Goal: Task Accomplishment & Management: Use online tool/utility

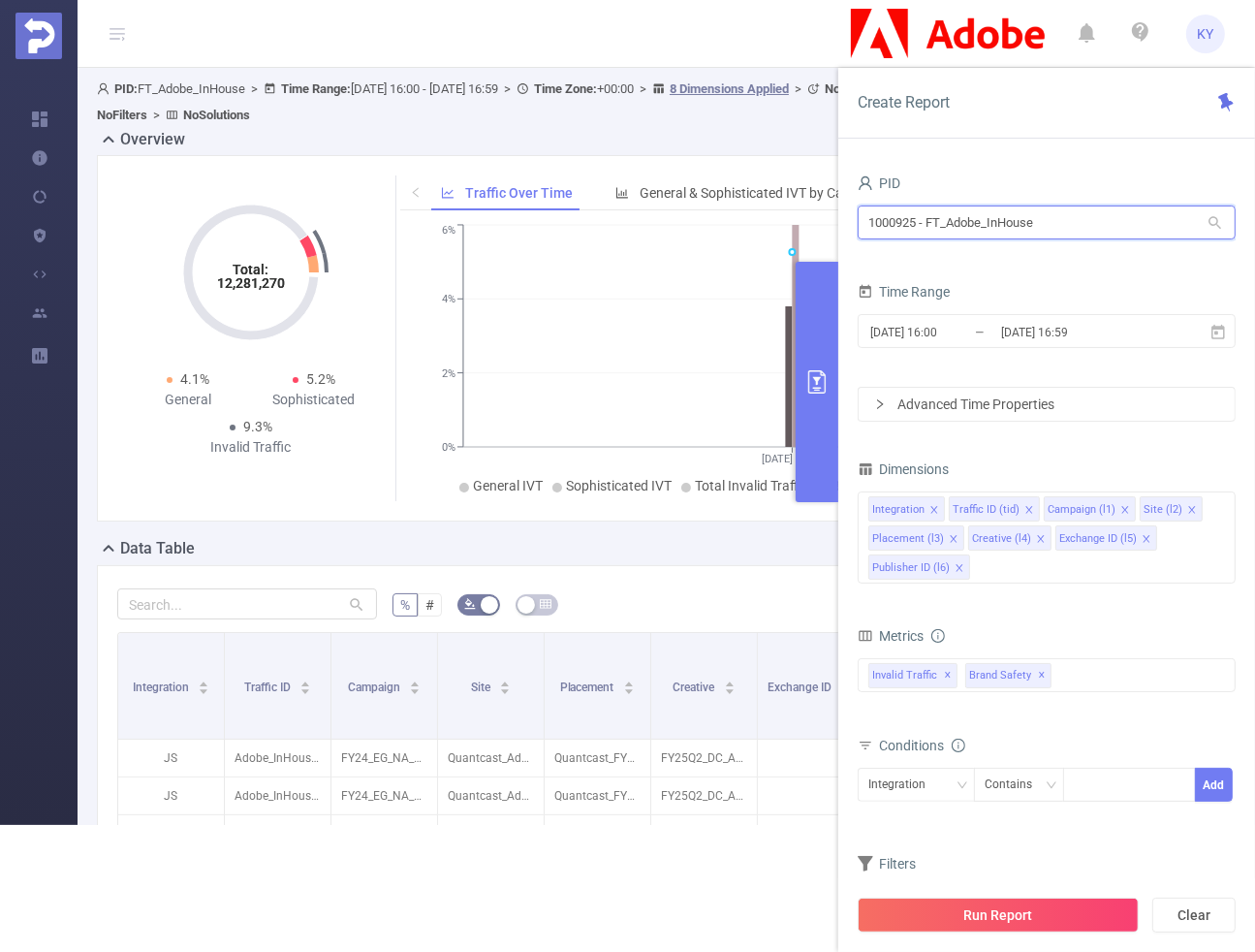
click at [1020, 218] on input "1000925 - FT_Adobe_InHouse" at bounding box center [1046, 222] width 378 height 34
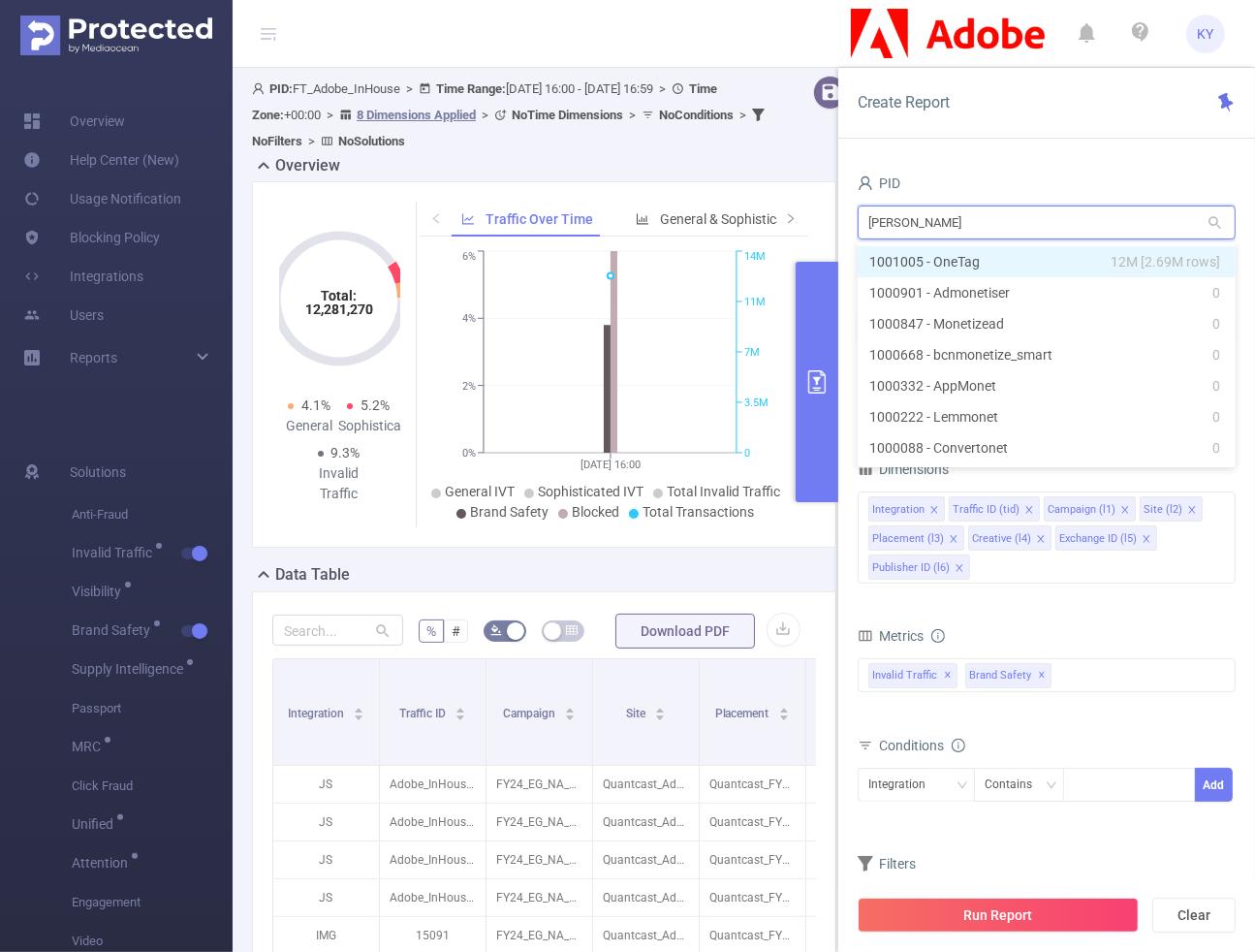
type input "onetag"
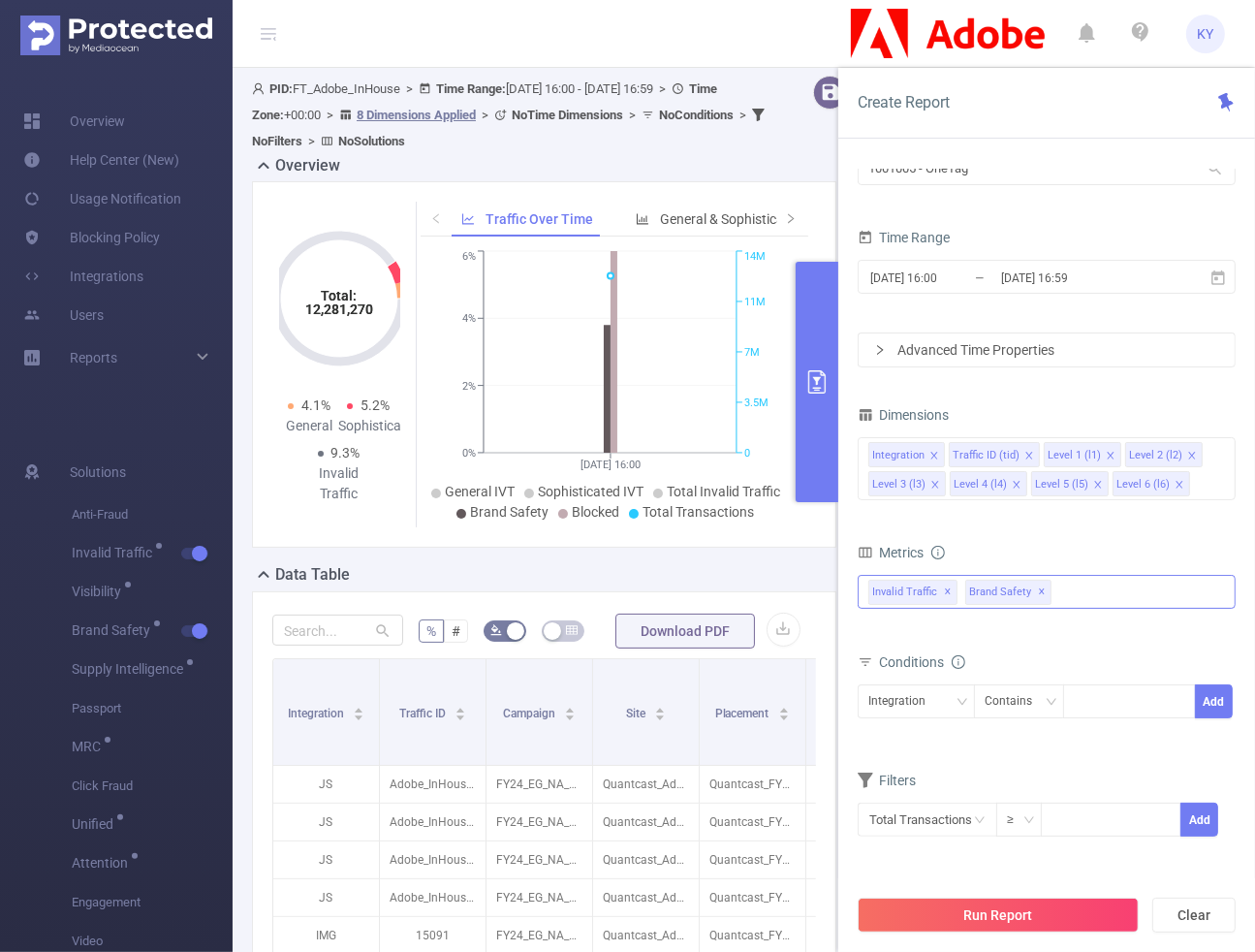
click at [1038, 589] on span "✕" at bounding box center [1042, 592] width 8 height 23
click at [1046, 588] on div "Invalid Traffic ✕" at bounding box center [1046, 591] width 378 height 34
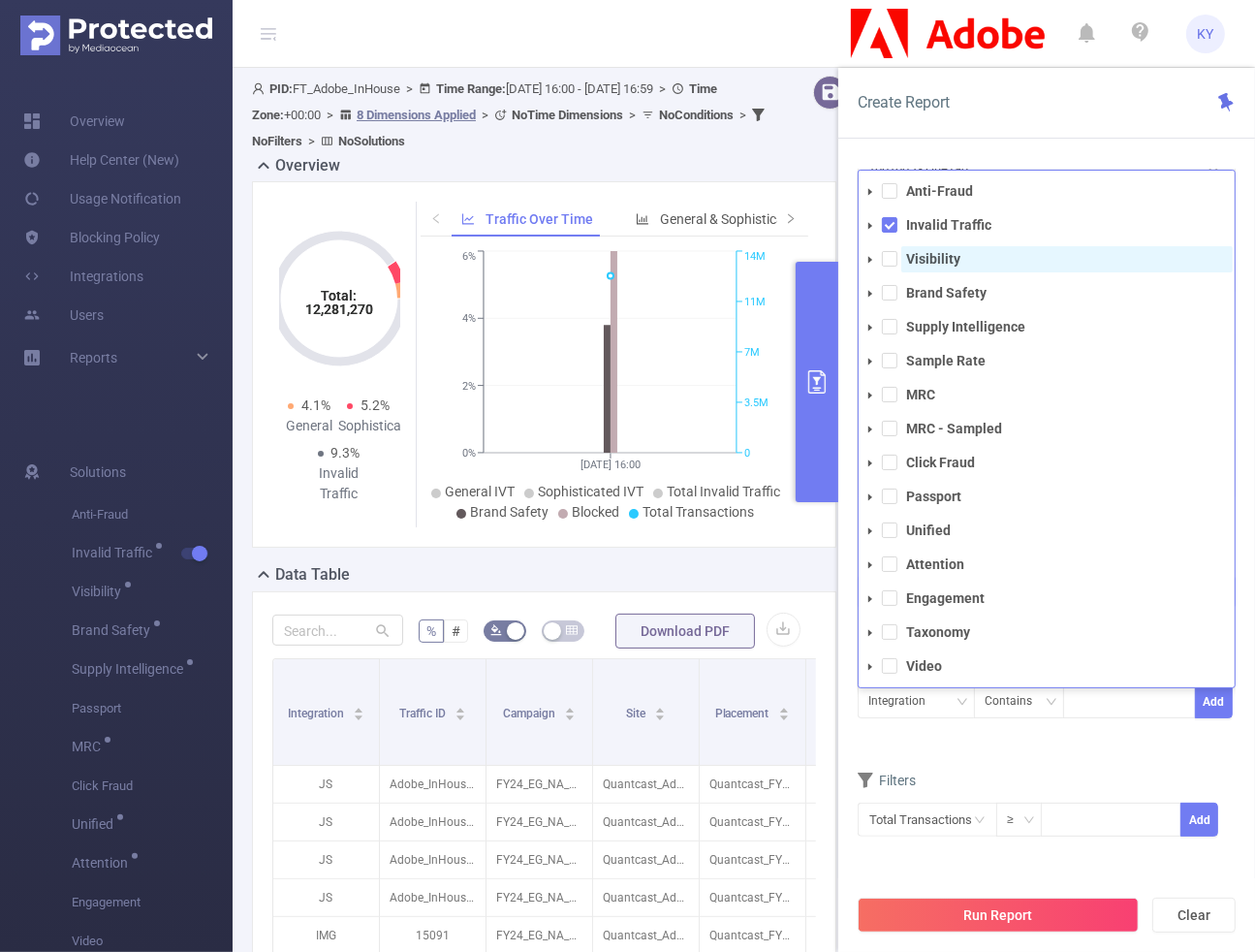
click at [918, 258] on strong "Visibility" at bounding box center [933, 259] width 55 height 16
click at [1051, 119] on div "Create Report" at bounding box center [1046, 103] width 417 height 71
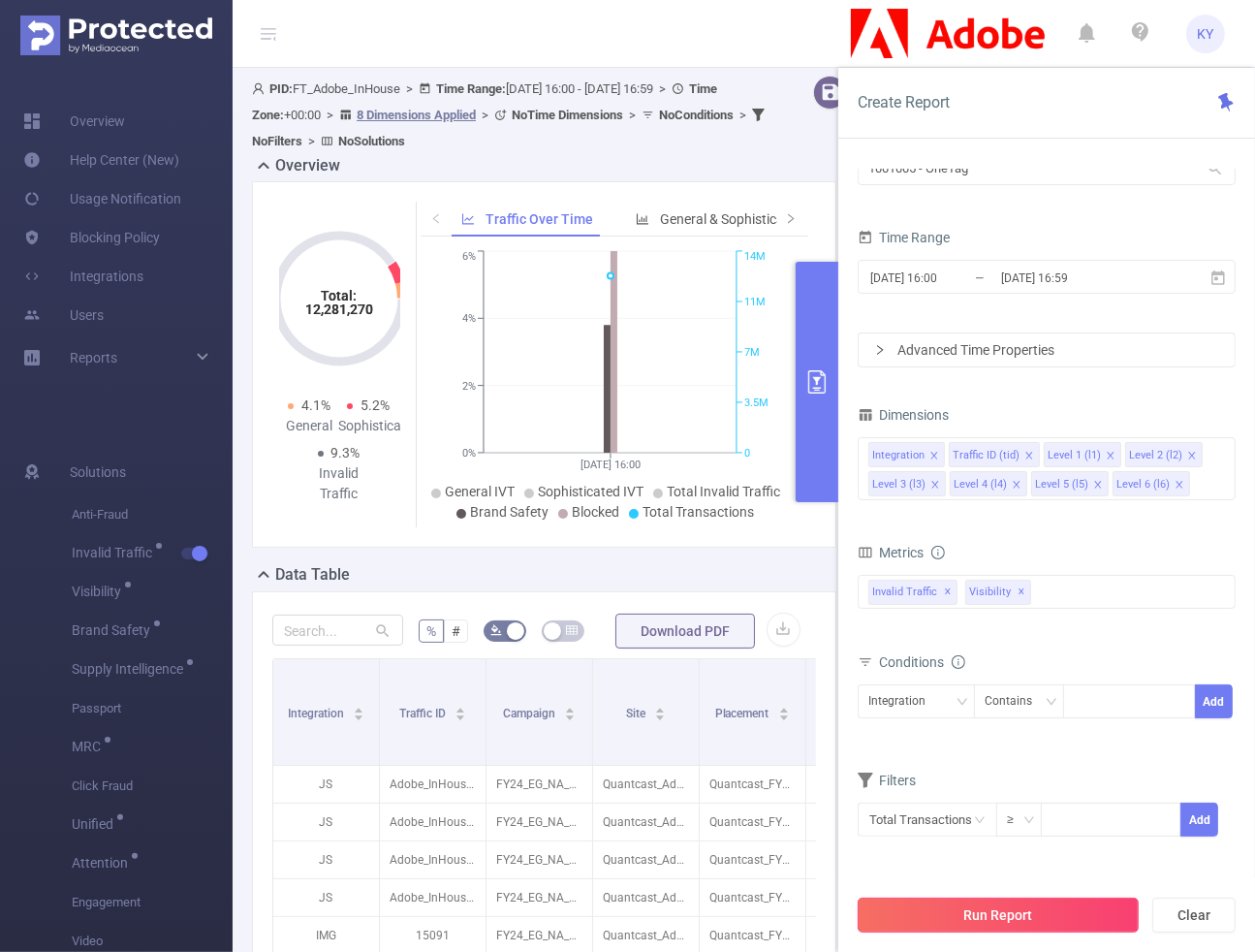
click at [970, 823] on button "Run Report" at bounding box center [998, 915] width 281 height 35
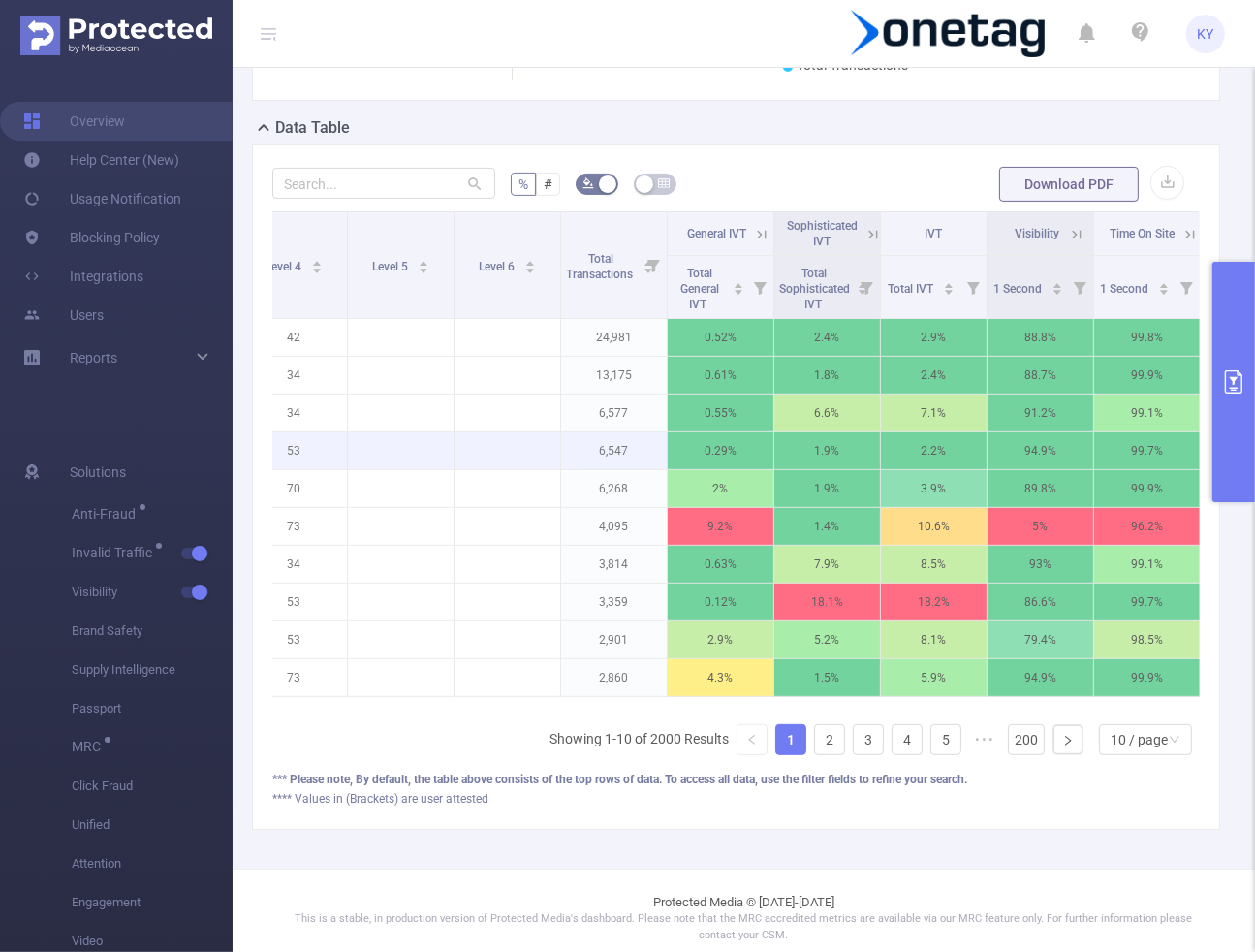
scroll to position [0, 581]
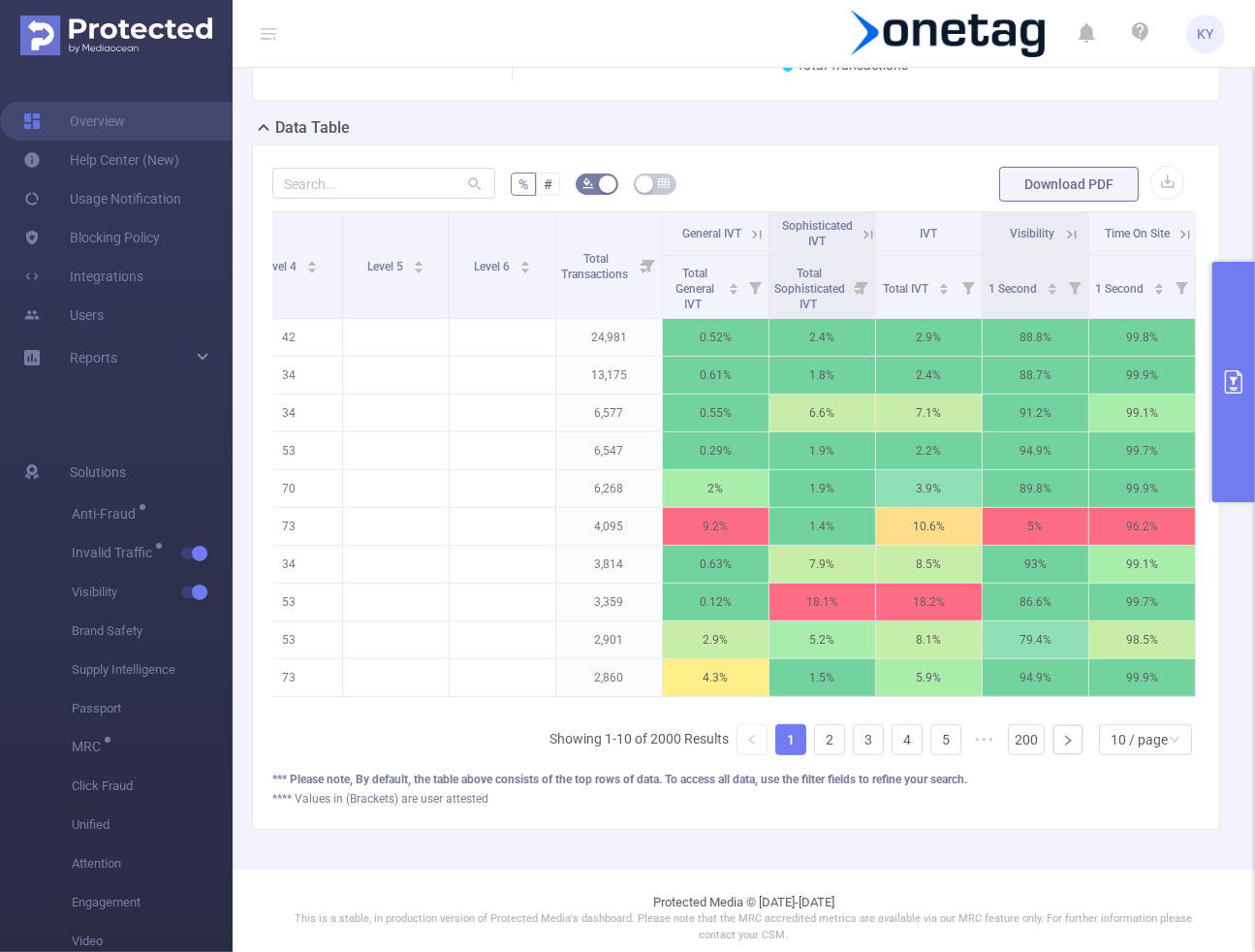
click at [854, 236] on icon at bounding box center [865, 234] width 23 height 19
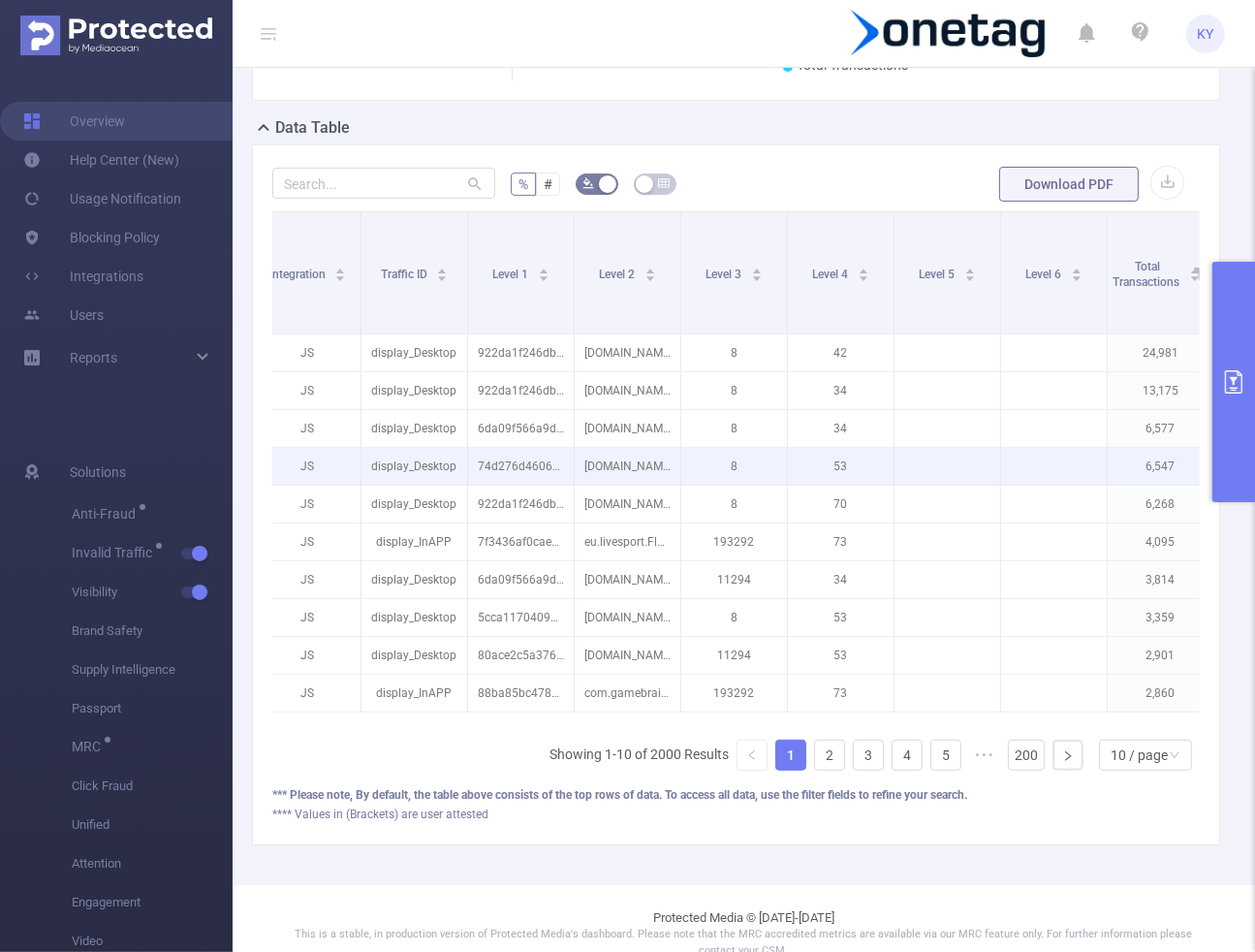
scroll to position [0, 0]
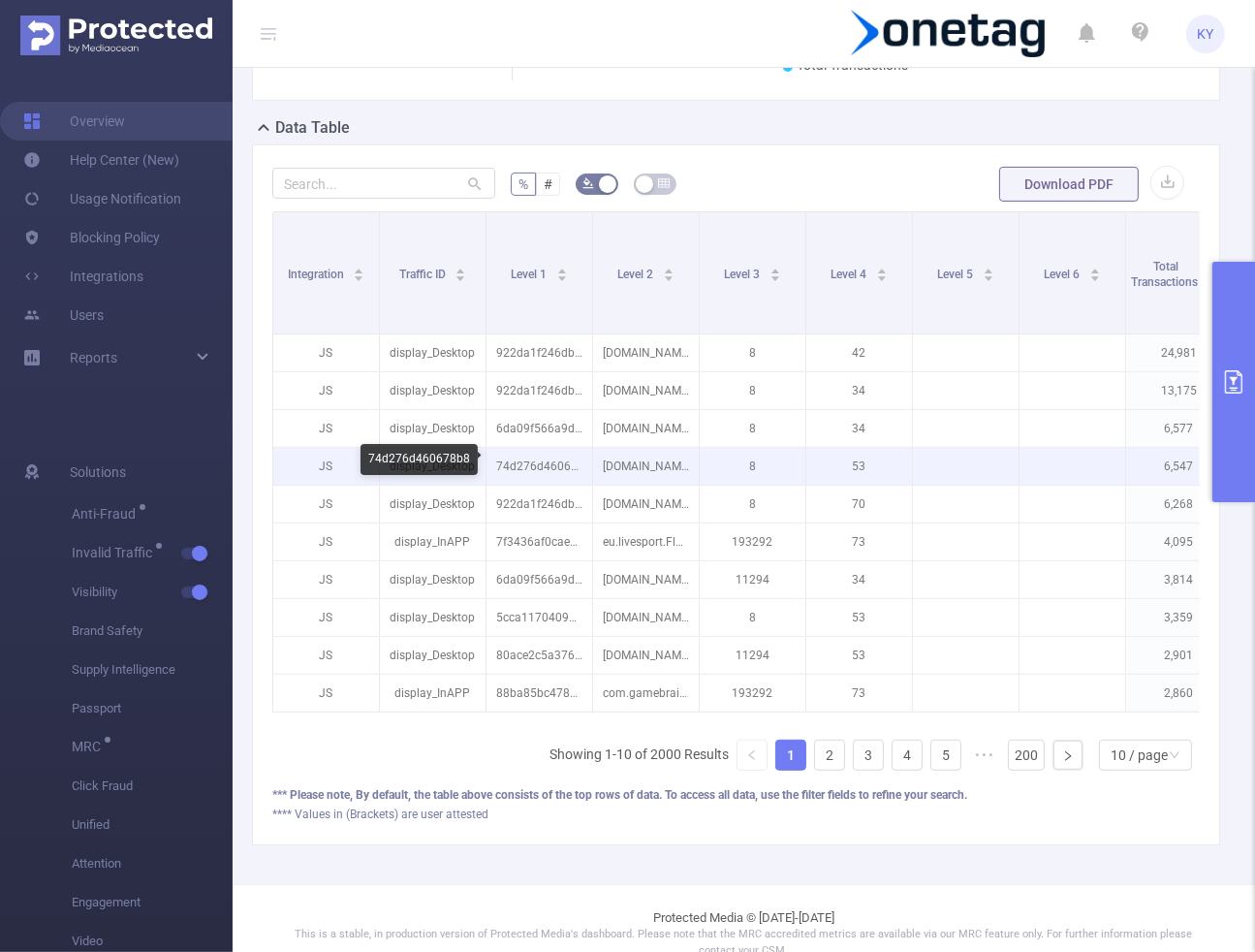
click at [525, 456] on p "74d276d460678b8" at bounding box center [539, 466] width 105 height 37
copy p "74d276d460678b8"
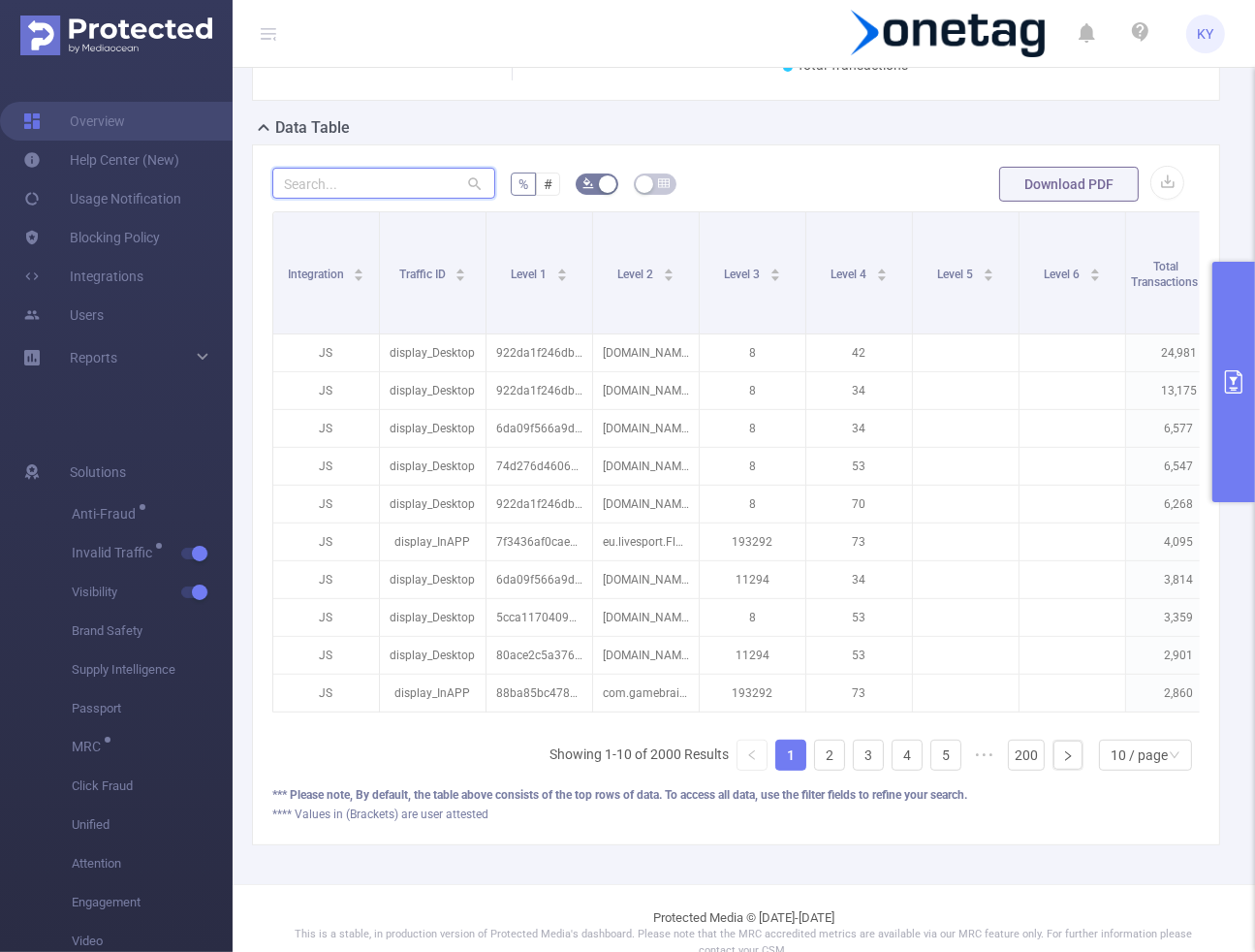
click at [380, 184] on input "text" at bounding box center [383, 183] width 223 height 31
paste input "74d276d460678b8"
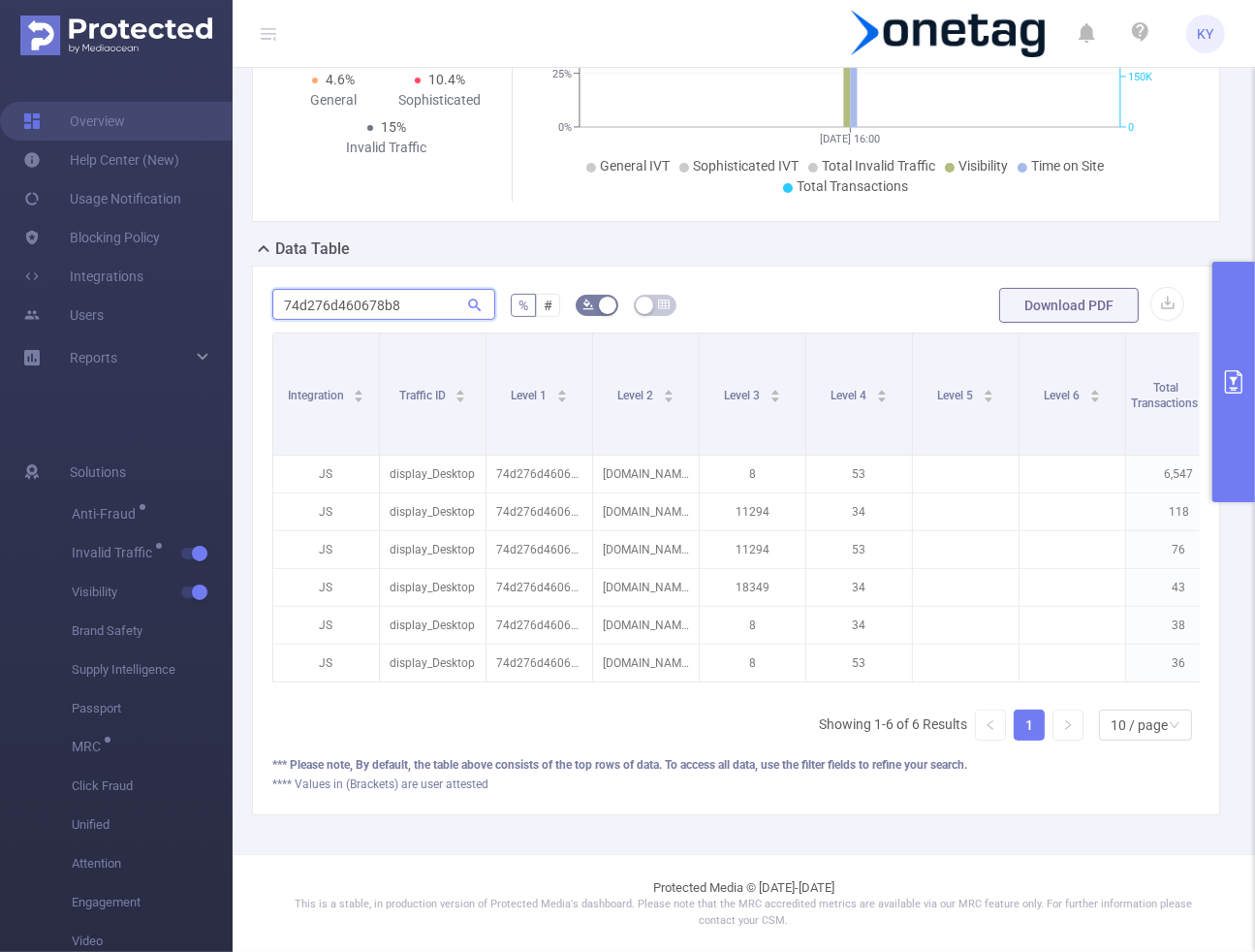
type input "74d276d460678b8"
click at [373, 288] on input "74d276d460678b8" at bounding box center [383, 304] width 223 height 31
click at [376, 288] on input "74d276d460678b8" at bounding box center [383, 304] width 223 height 31
click at [376, 286] on div "74d276d460678b8" at bounding box center [383, 305] width 223 height 39
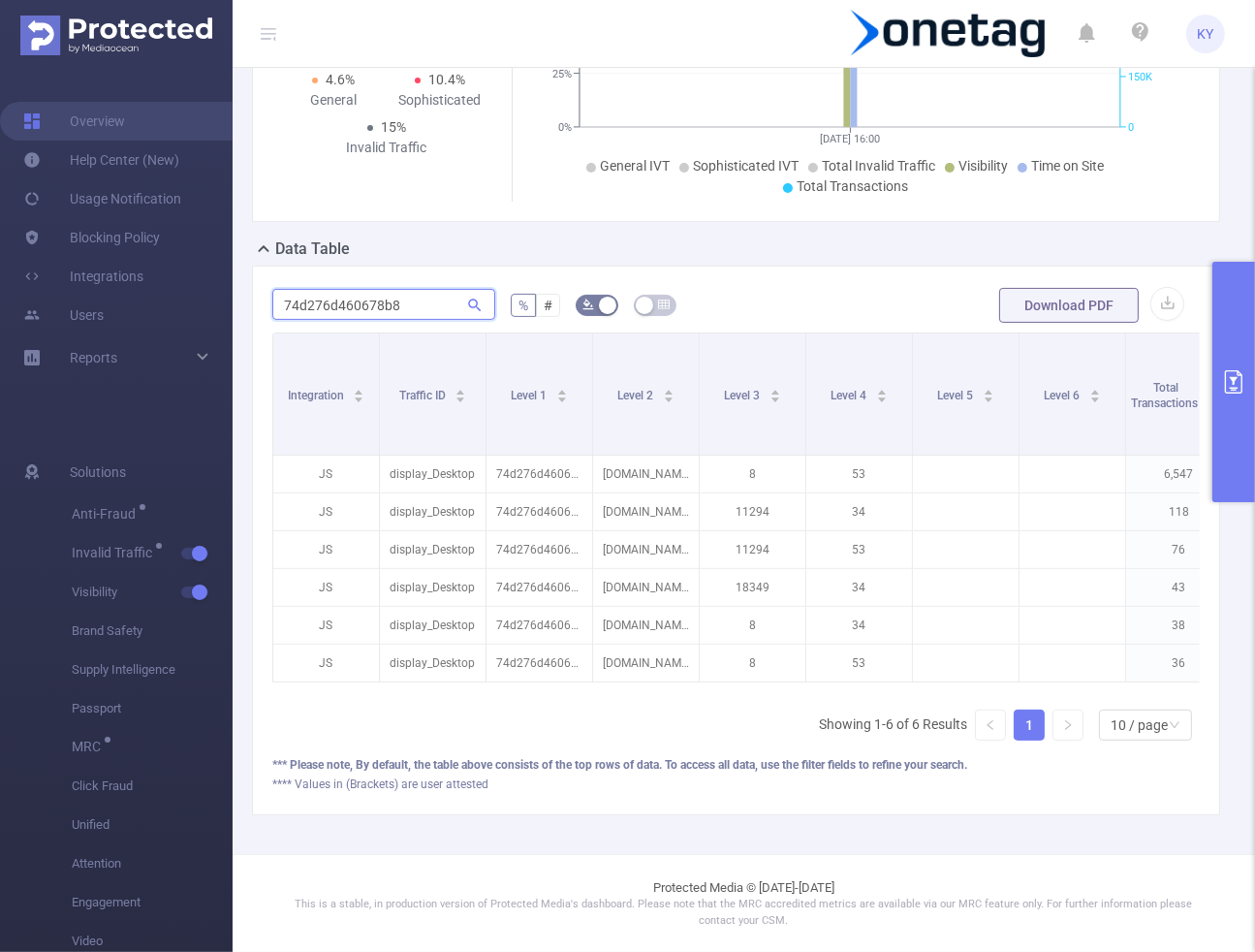
click at [371, 290] on input "74d276d460678b8" at bounding box center [383, 304] width 223 height 31
click at [373, 290] on input "74d276d460678b8" at bounding box center [383, 304] width 223 height 31
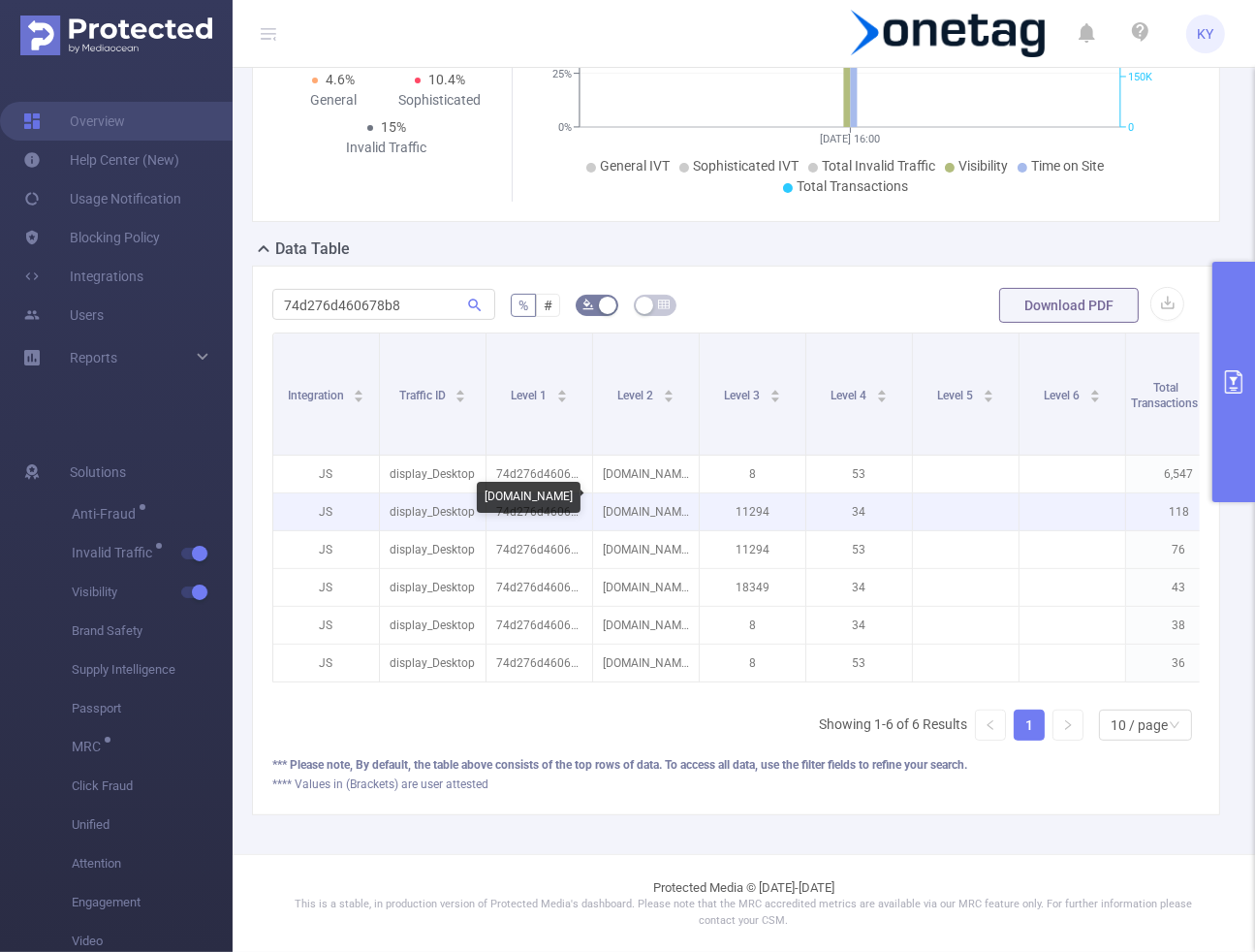
click at [613, 493] on p "[DOMAIN_NAME]" at bounding box center [646, 512] width 105 height 37
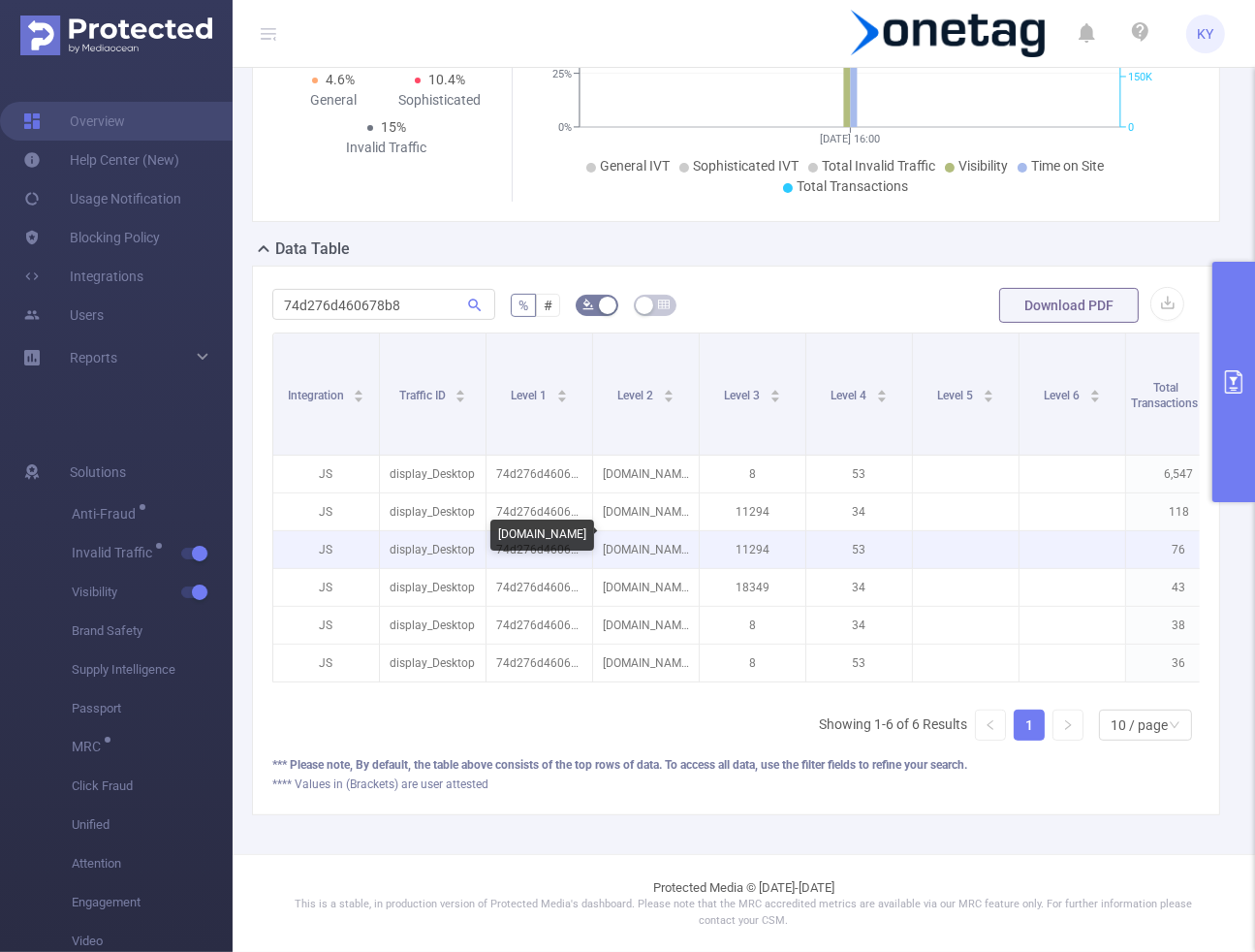
click at [633, 535] on p "[DOMAIN_NAME]" at bounding box center [646, 550] width 105 height 37
click at [631, 533] on p "[DOMAIN_NAME]" at bounding box center [646, 550] width 105 height 37
click at [633, 534] on p "[DOMAIN_NAME]" at bounding box center [646, 550] width 105 height 37
click at [633, 535] on p "[DOMAIN_NAME]" at bounding box center [646, 550] width 105 height 37
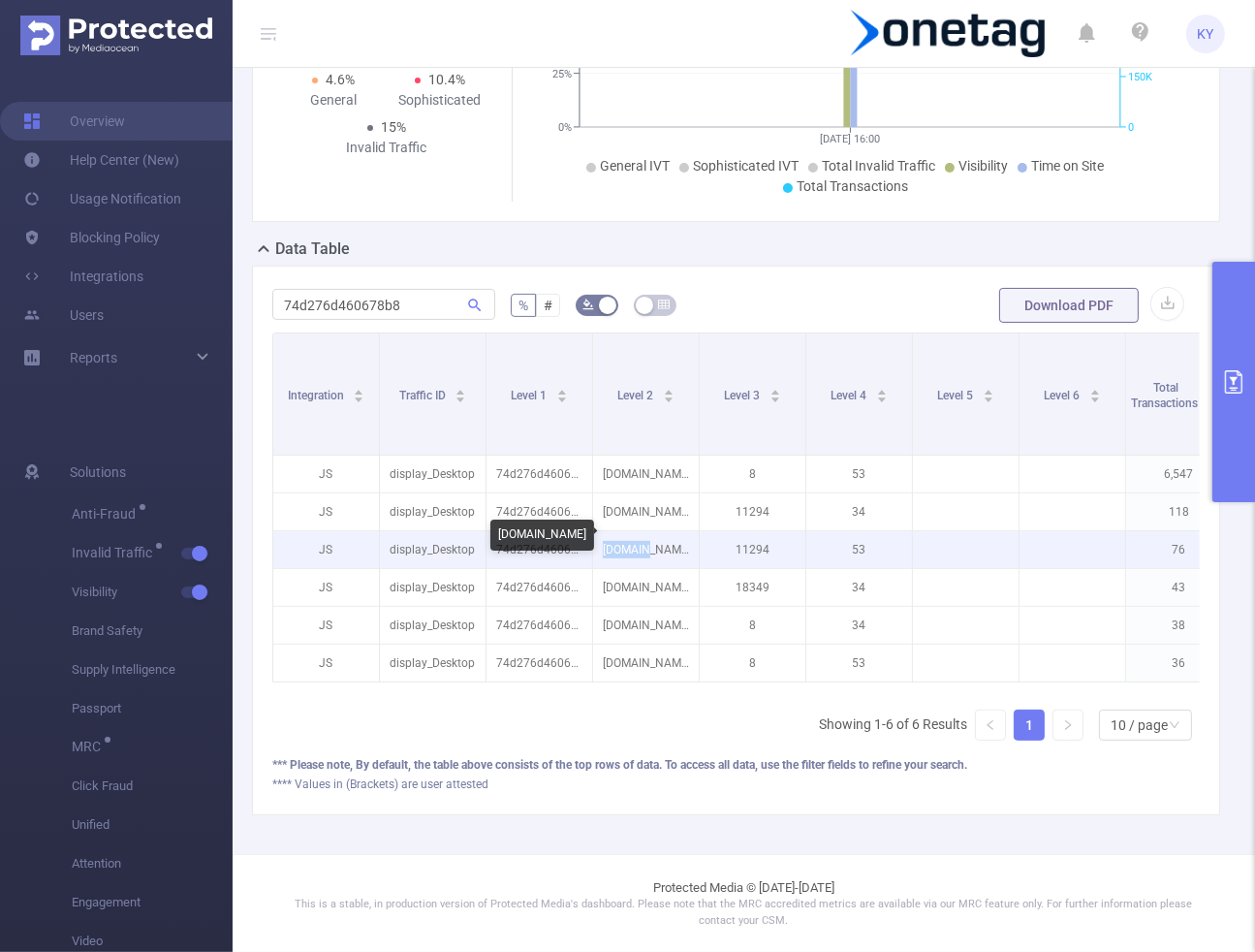
click at [632, 538] on p "[DOMAIN_NAME]" at bounding box center [646, 550] width 105 height 37
click at [626, 540] on p "[DOMAIN_NAME]" at bounding box center [646, 550] width 105 height 37
click at [624, 540] on p "[DOMAIN_NAME]" at bounding box center [646, 550] width 105 height 37
click at [613, 535] on p "[DOMAIN_NAME]" at bounding box center [646, 550] width 105 height 37
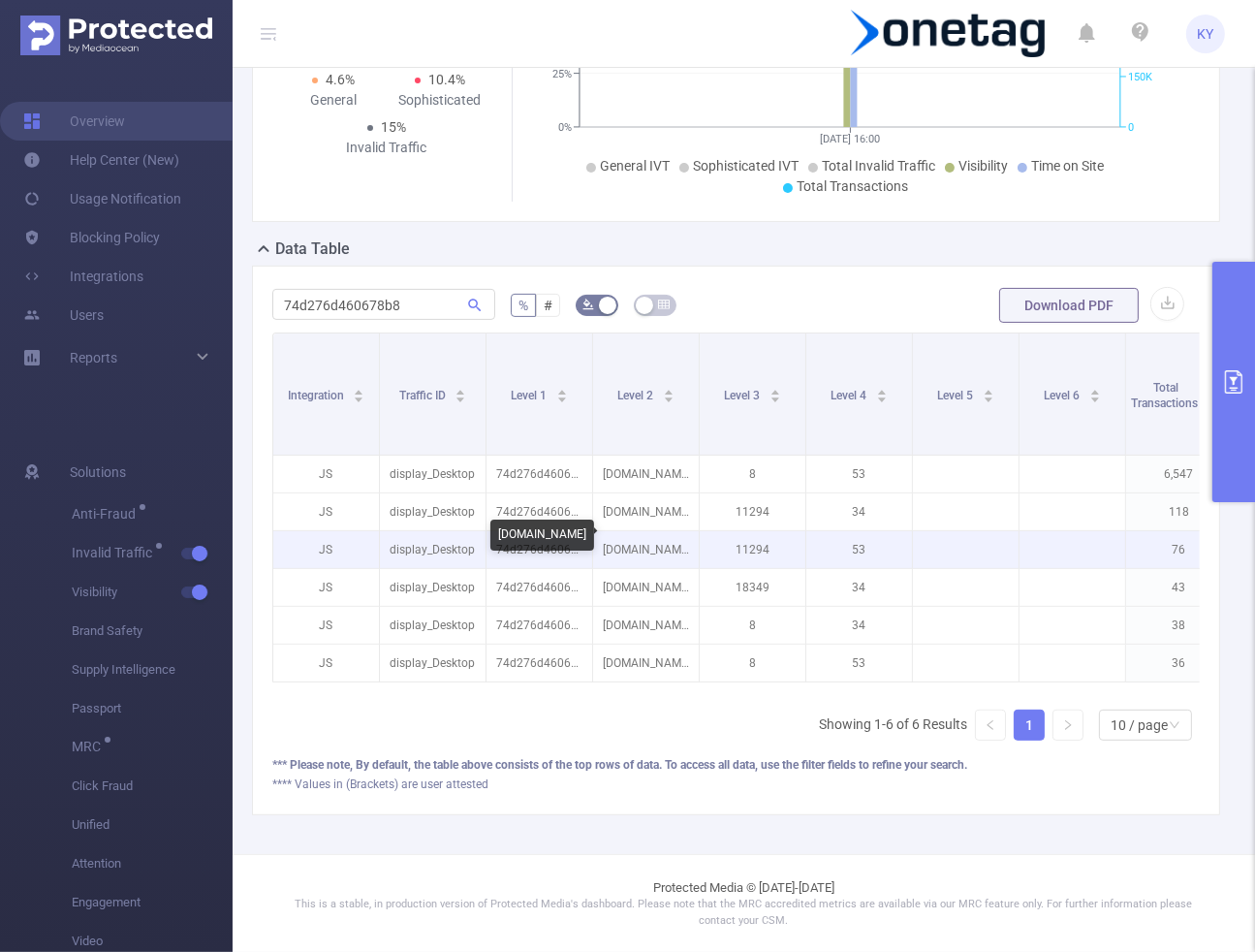
click at [613, 531] on p "[DOMAIN_NAME]" at bounding box center [646, 550] width 105 height 37
click at [612, 531] on p "[DOMAIN_NAME]" at bounding box center [646, 550] width 105 height 37
click at [618, 540] on p "[DOMAIN_NAME]" at bounding box center [646, 550] width 105 height 37
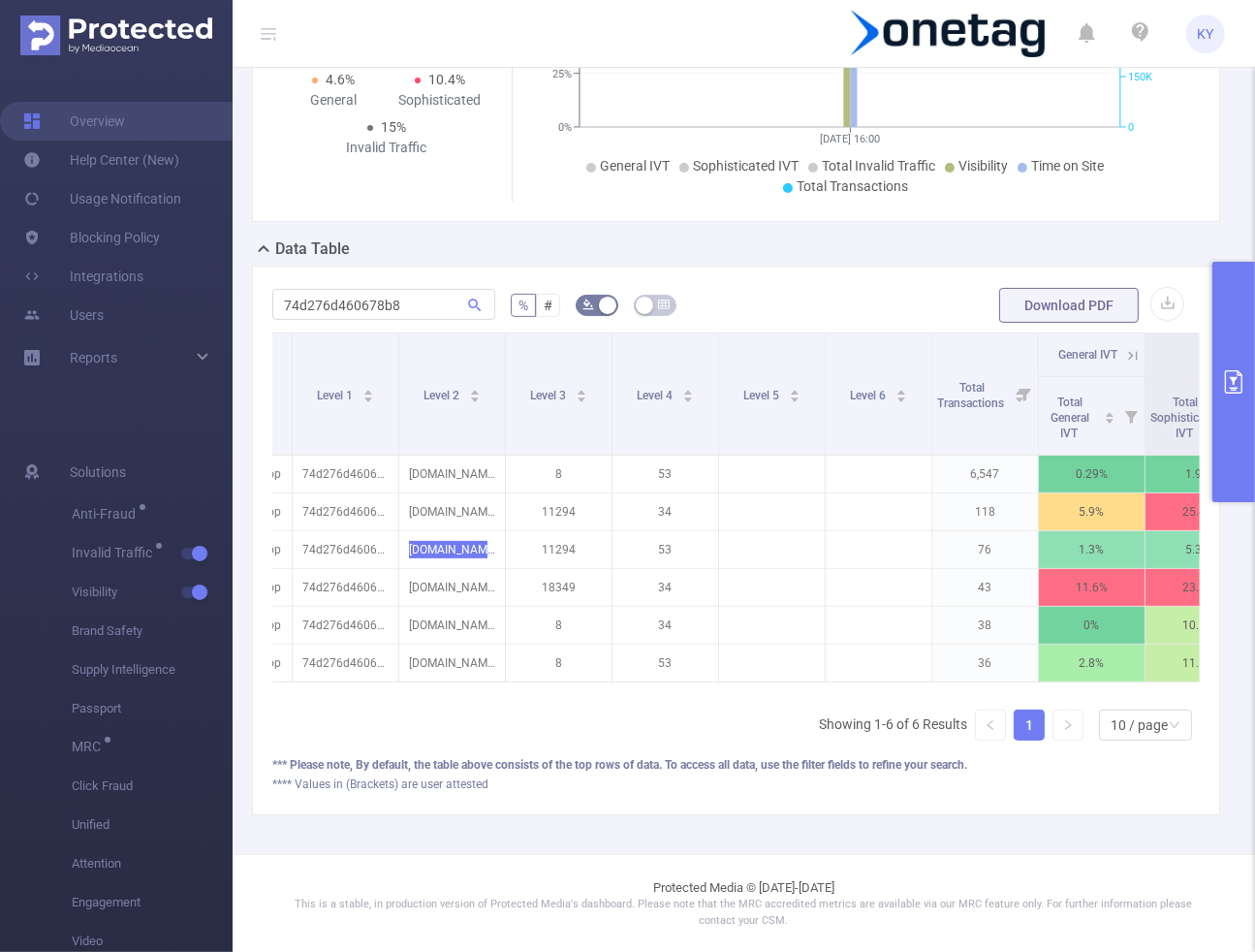
scroll to position [0, 124]
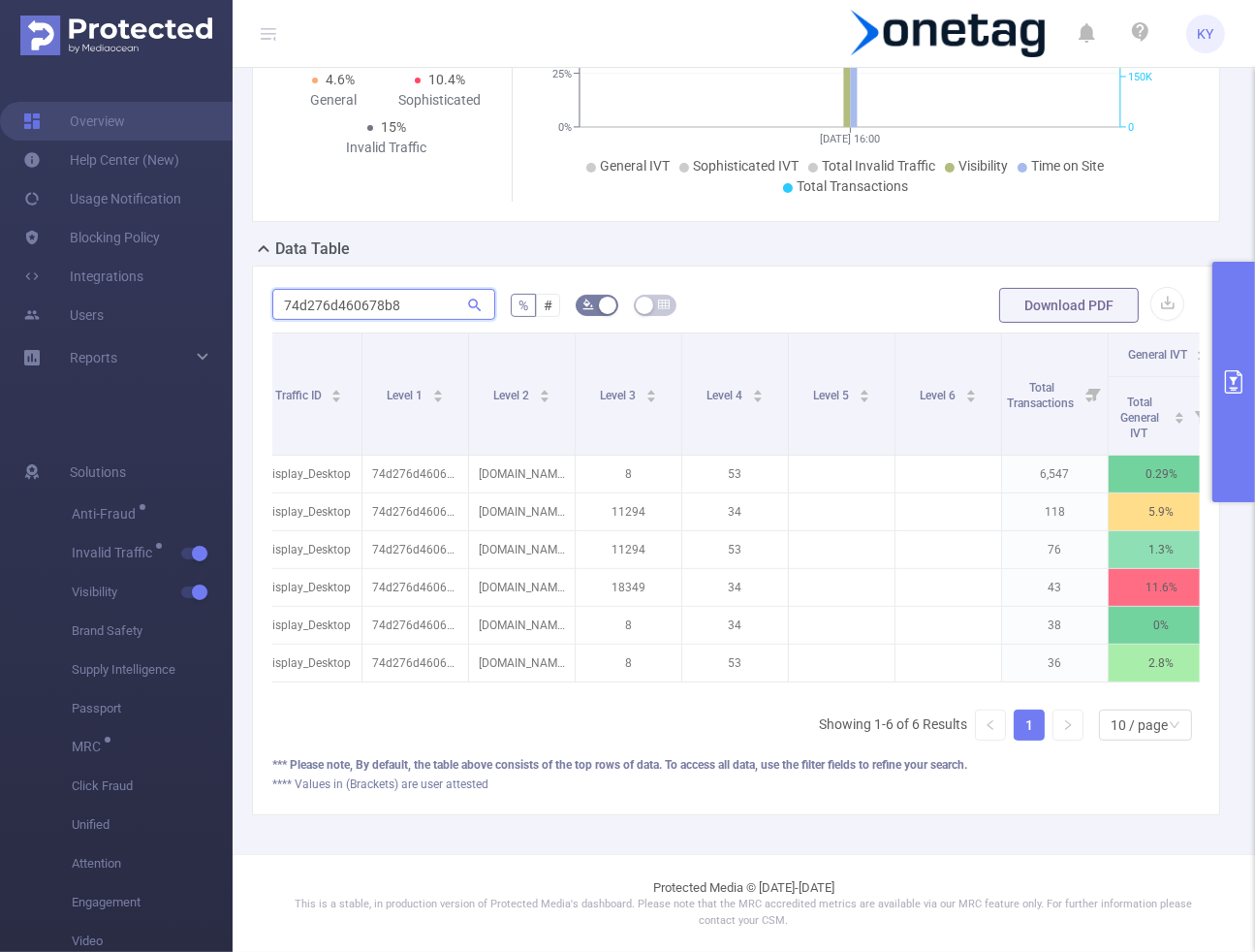
click at [430, 302] on input "74d276d460678b8" at bounding box center [383, 304] width 223 height 31
click at [1051, 409] on button "primary" at bounding box center [1234, 381] width 43 height 241
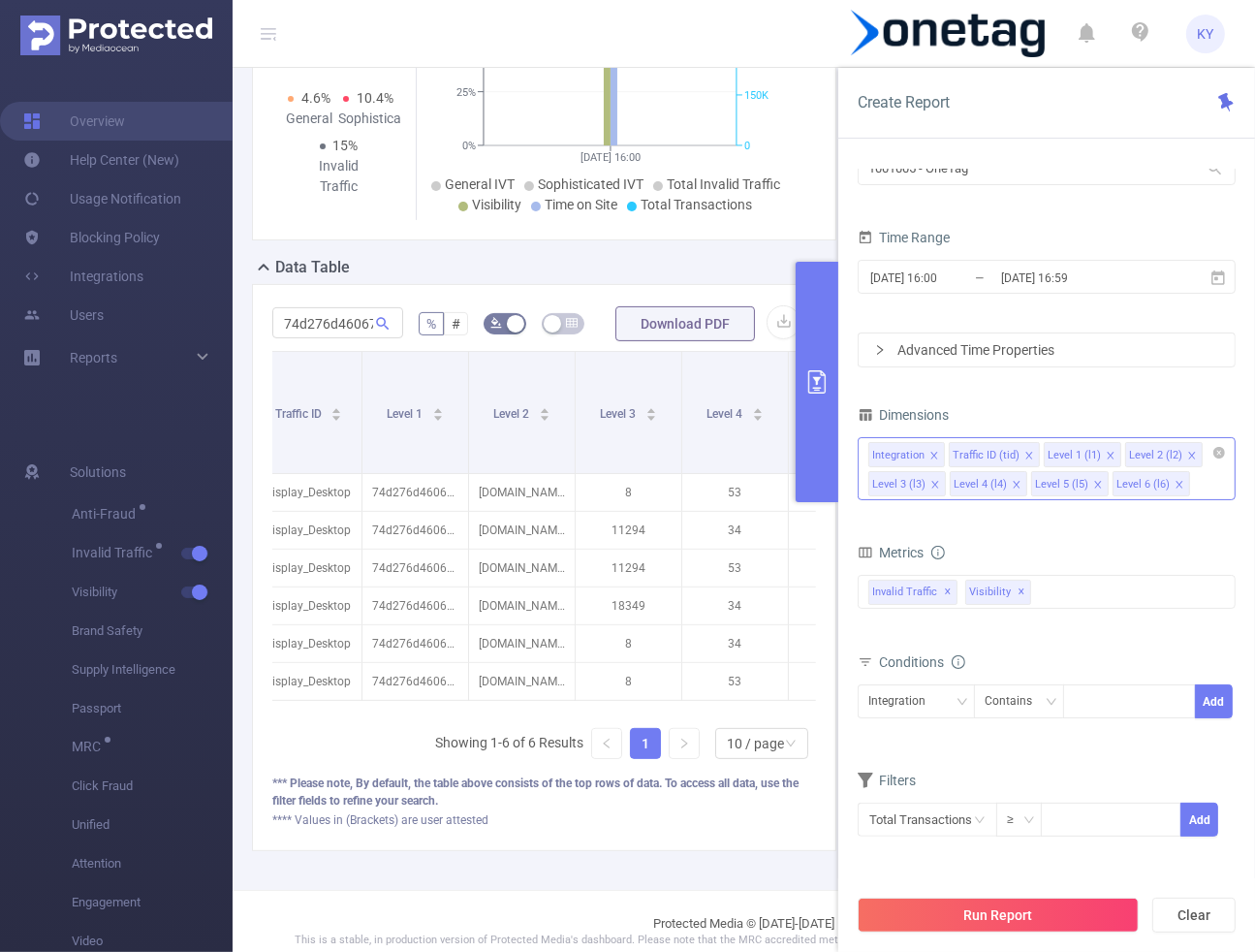
click at [1051, 484] on icon "icon: close" at bounding box center [1179, 484] width 10 height 10
click at [1051, 482] on icon "icon: close" at bounding box center [1098, 484] width 10 height 10
drag, startPoint x: 834, startPoint y: 437, endPoint x: 824, endPoint y: 441, distance: 10.8
click at [832, 444] on button "primary" at bounding box center [817, 381] width 43 height 241
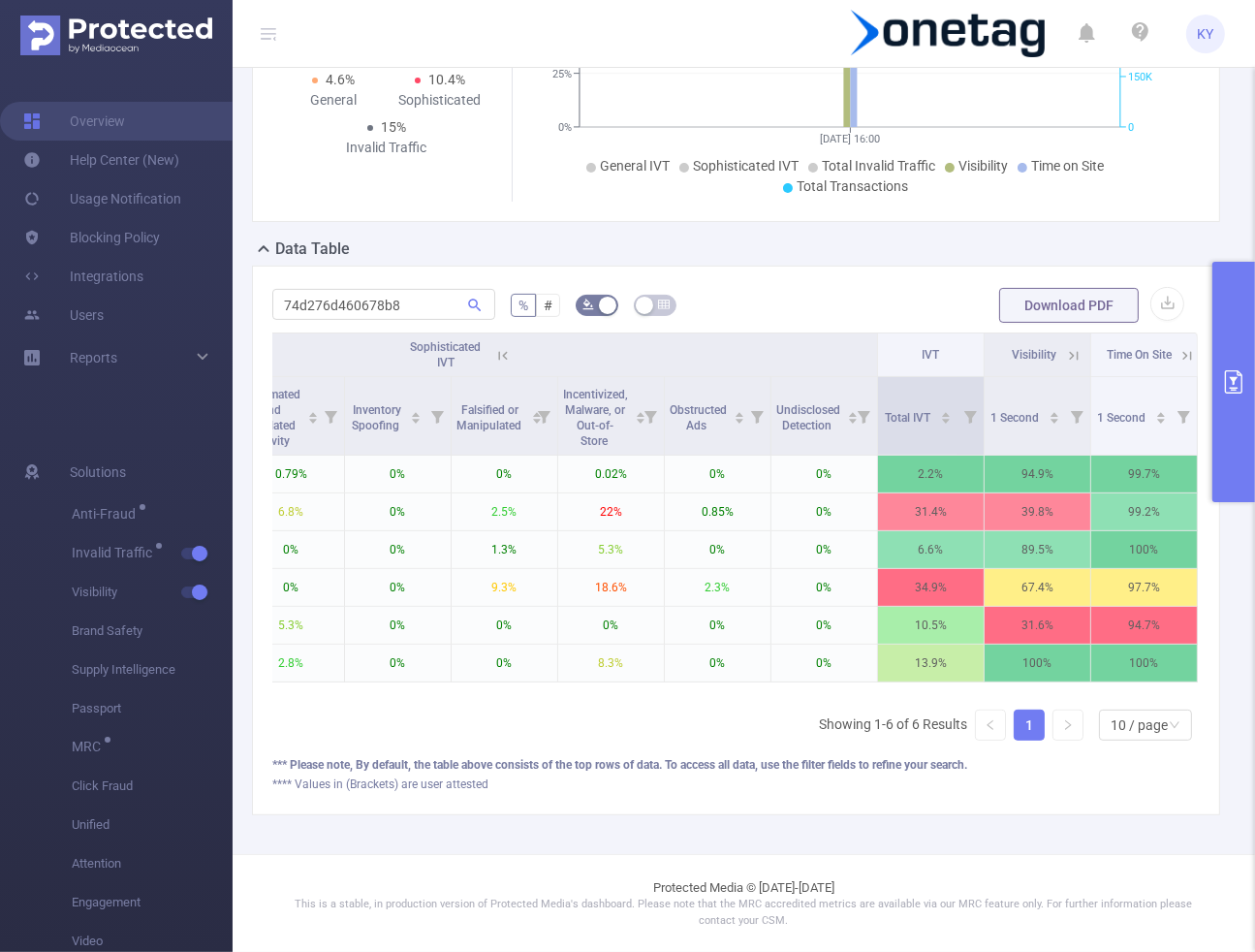
scroll to position [0, 1326]
click at [1051, 347] on icon at bounding box center [1185, 356] width 18 height 18
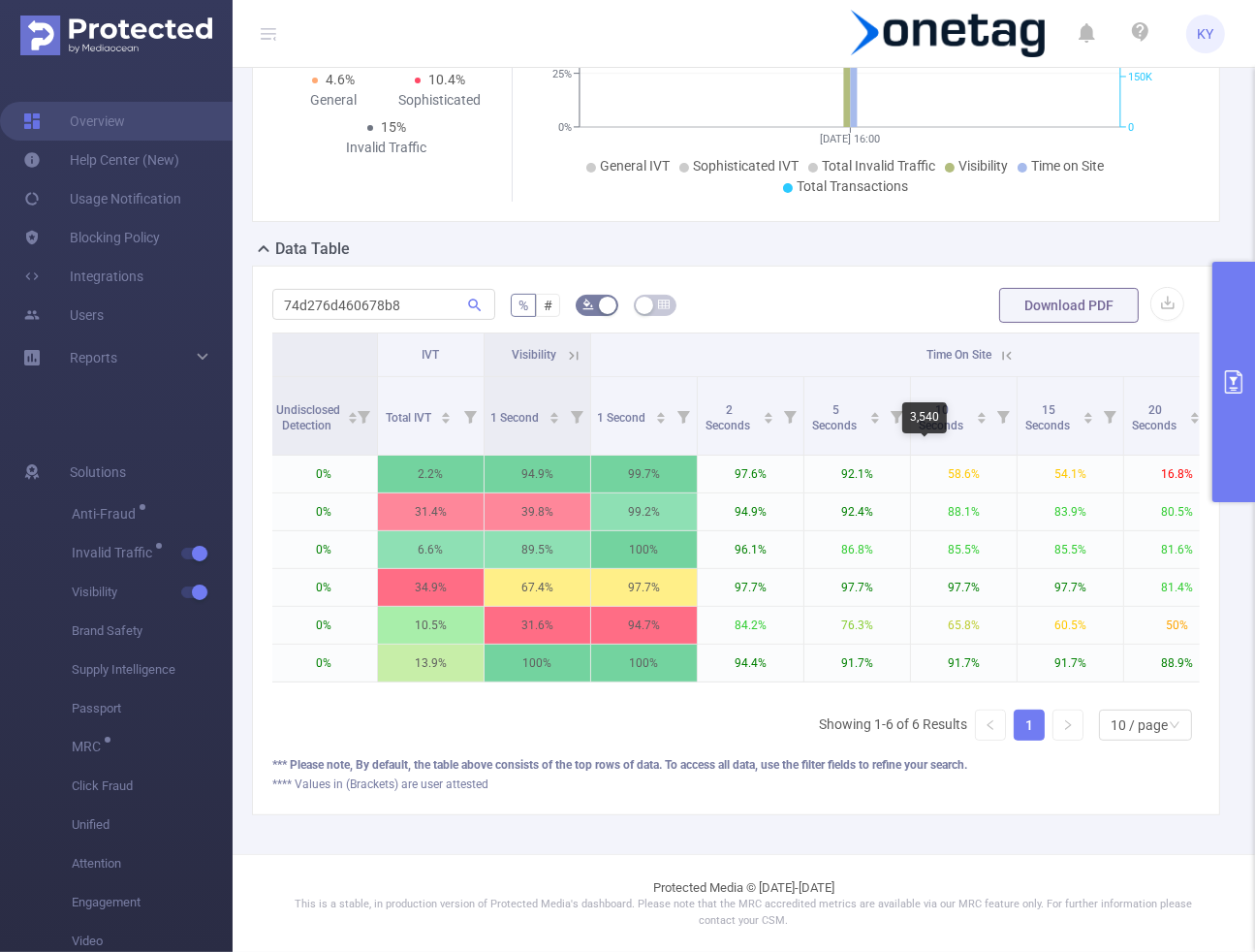
scroll to position [0, 1811]
click at [579, 347] on icon at bounding box center [577, 356] width 18 height 18
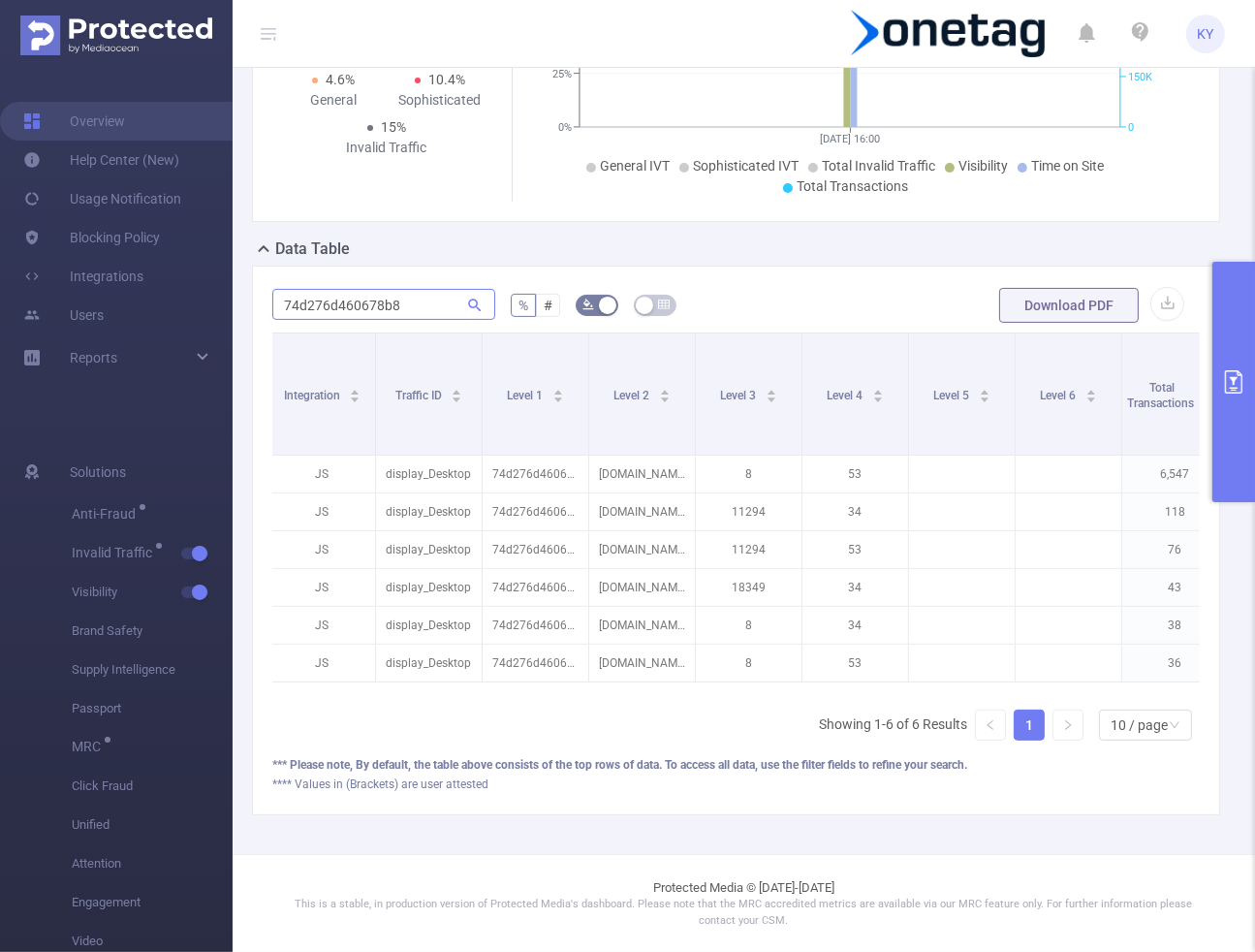
scroll to position [0, 0]
click at [396, 292] on input "74d276d460678b8" at bounding box center [383, 304] width 223 height 31
type input "m"
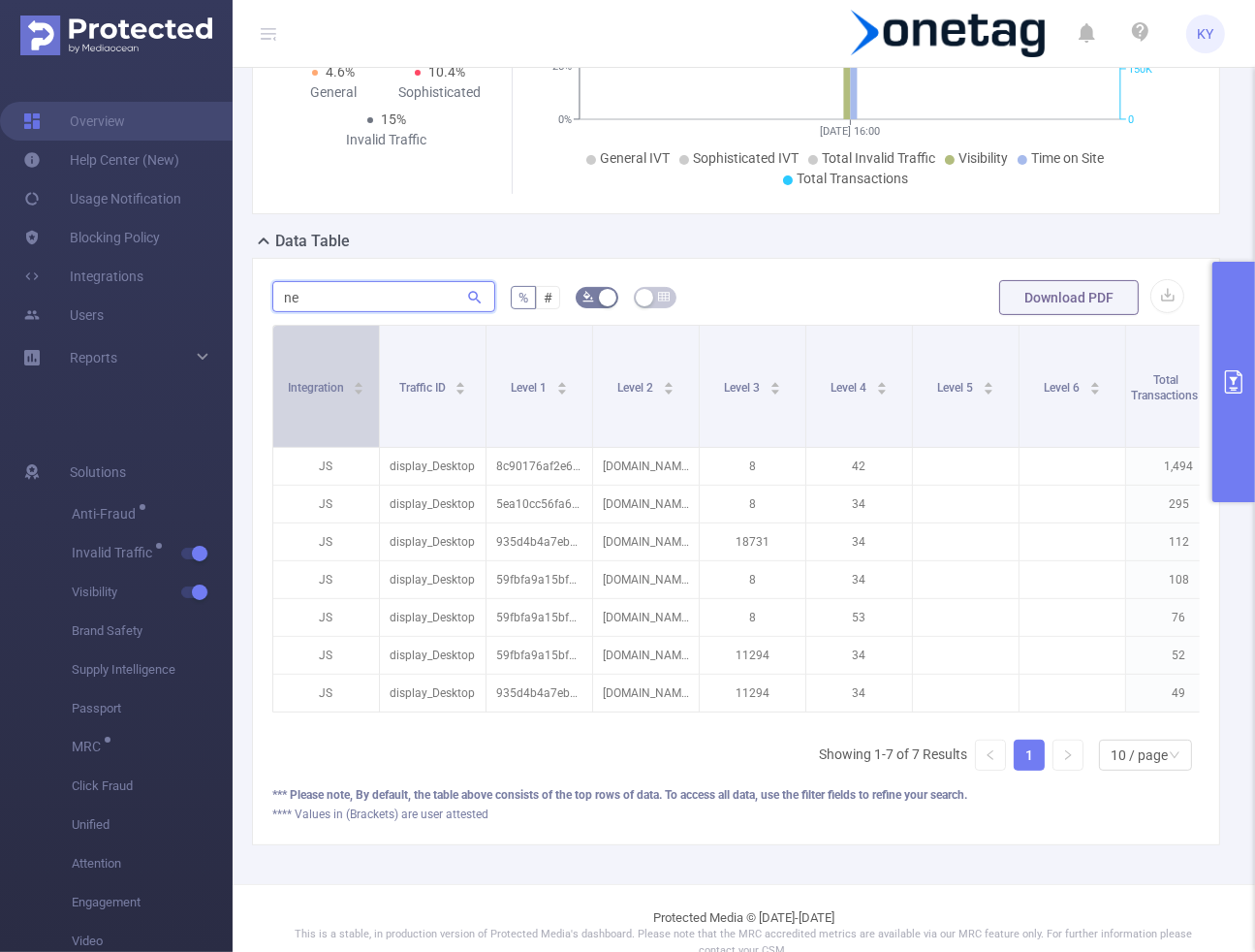
type input "n"
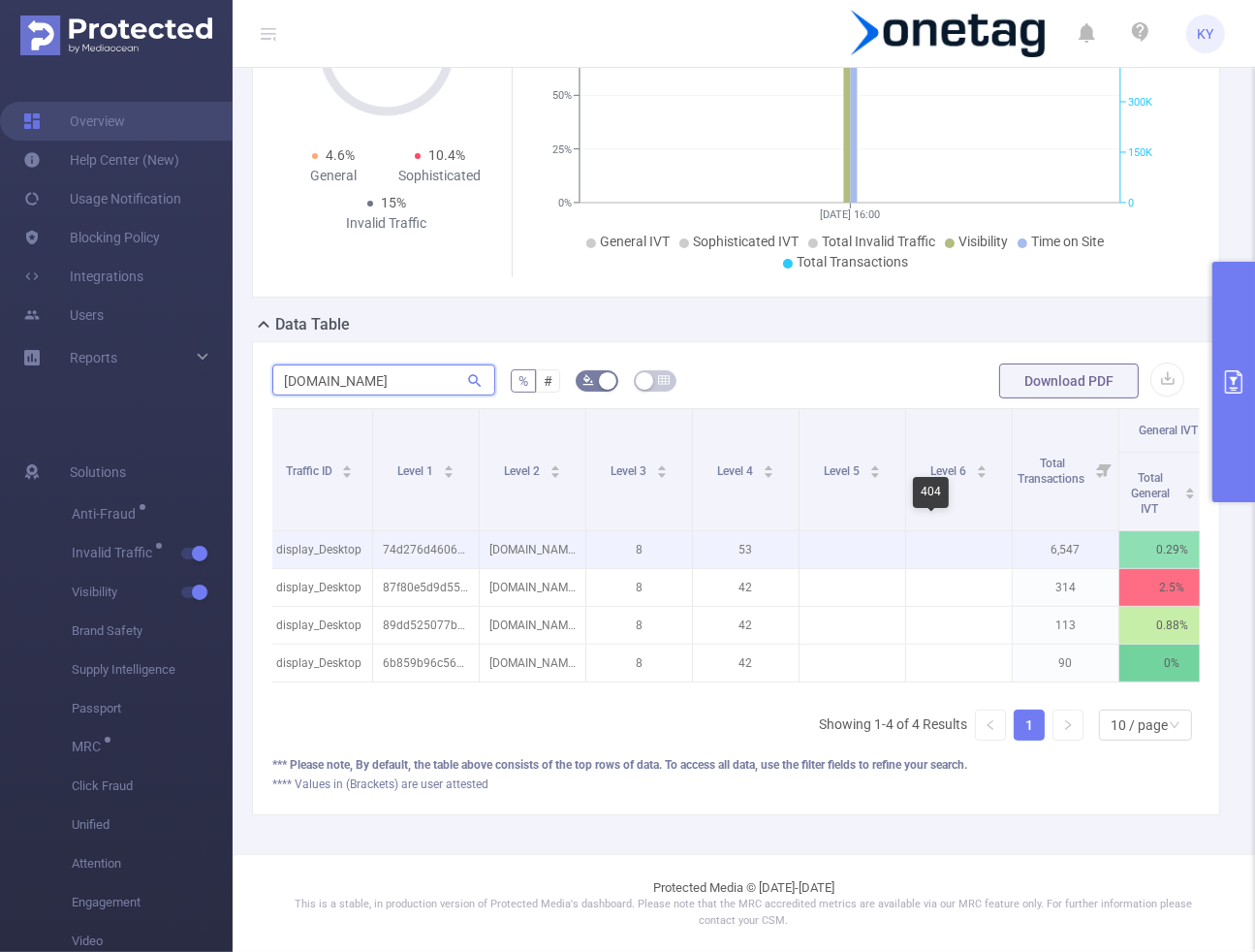
scroll to position [0, 93]
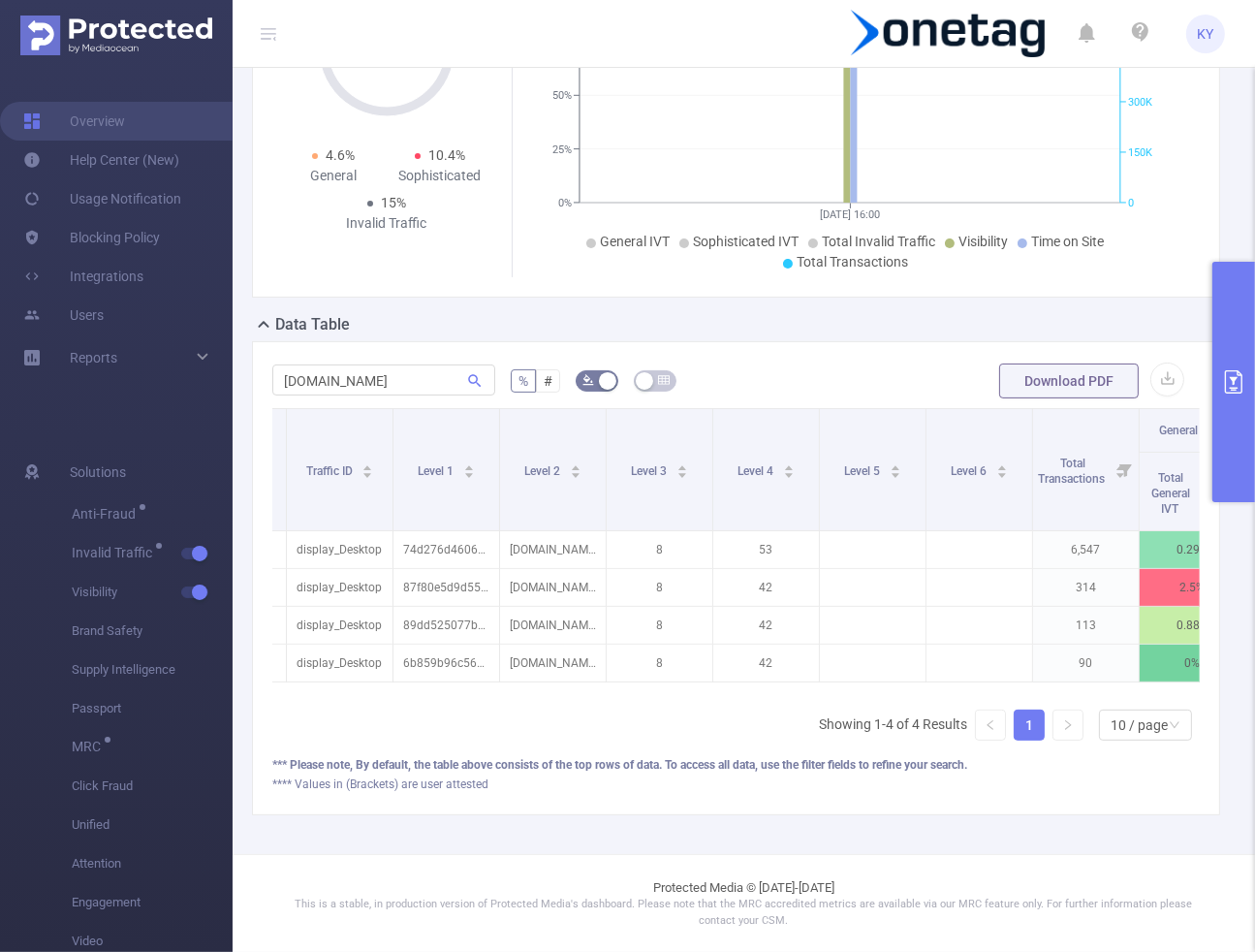
click at [1051, 431] on button "primary" at bounding box center [1234, 381] width 43 height 241
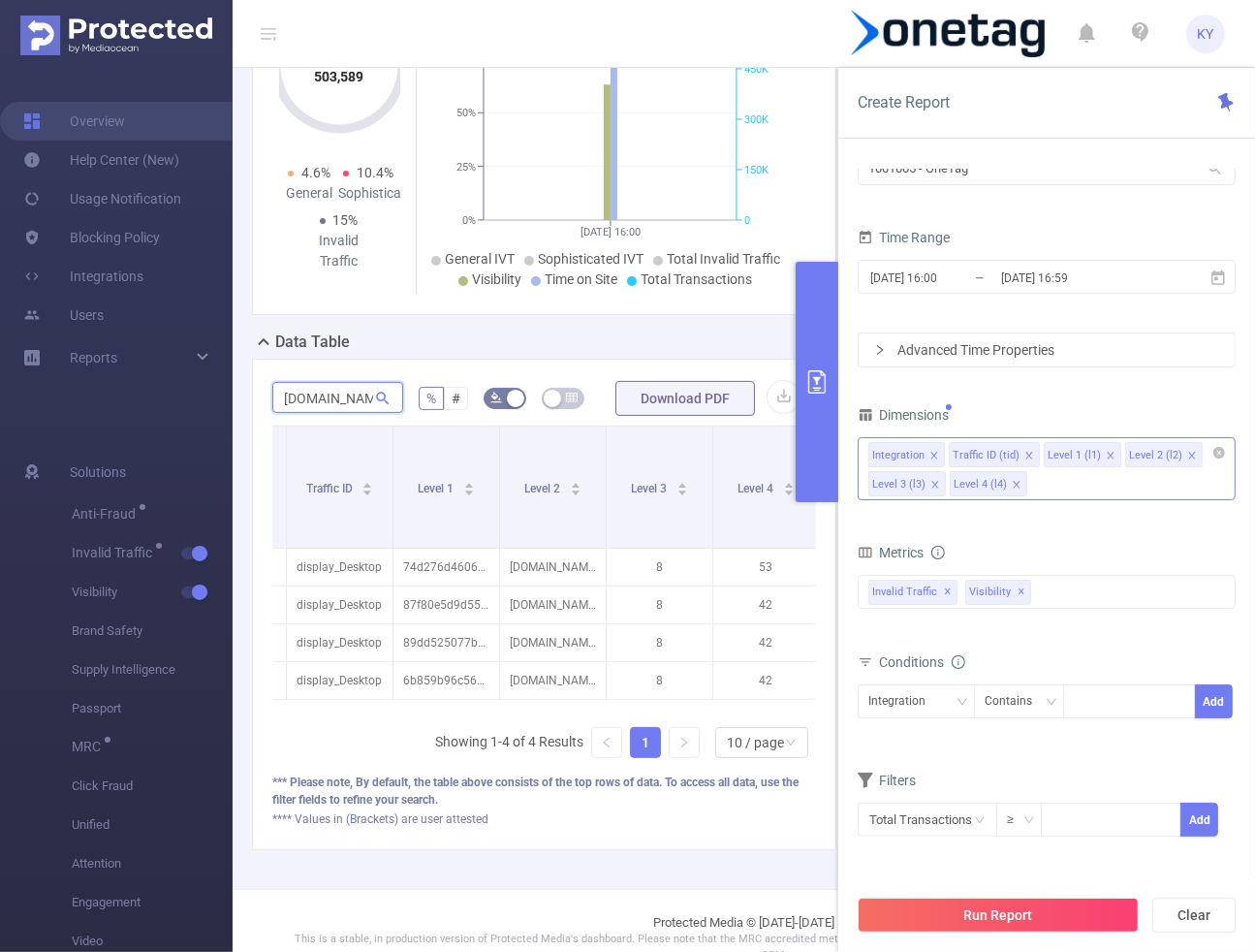
click at [325, 399] on input "[DOMAIN_NAME]" at bounding box center [337, 398] width 131 height 31
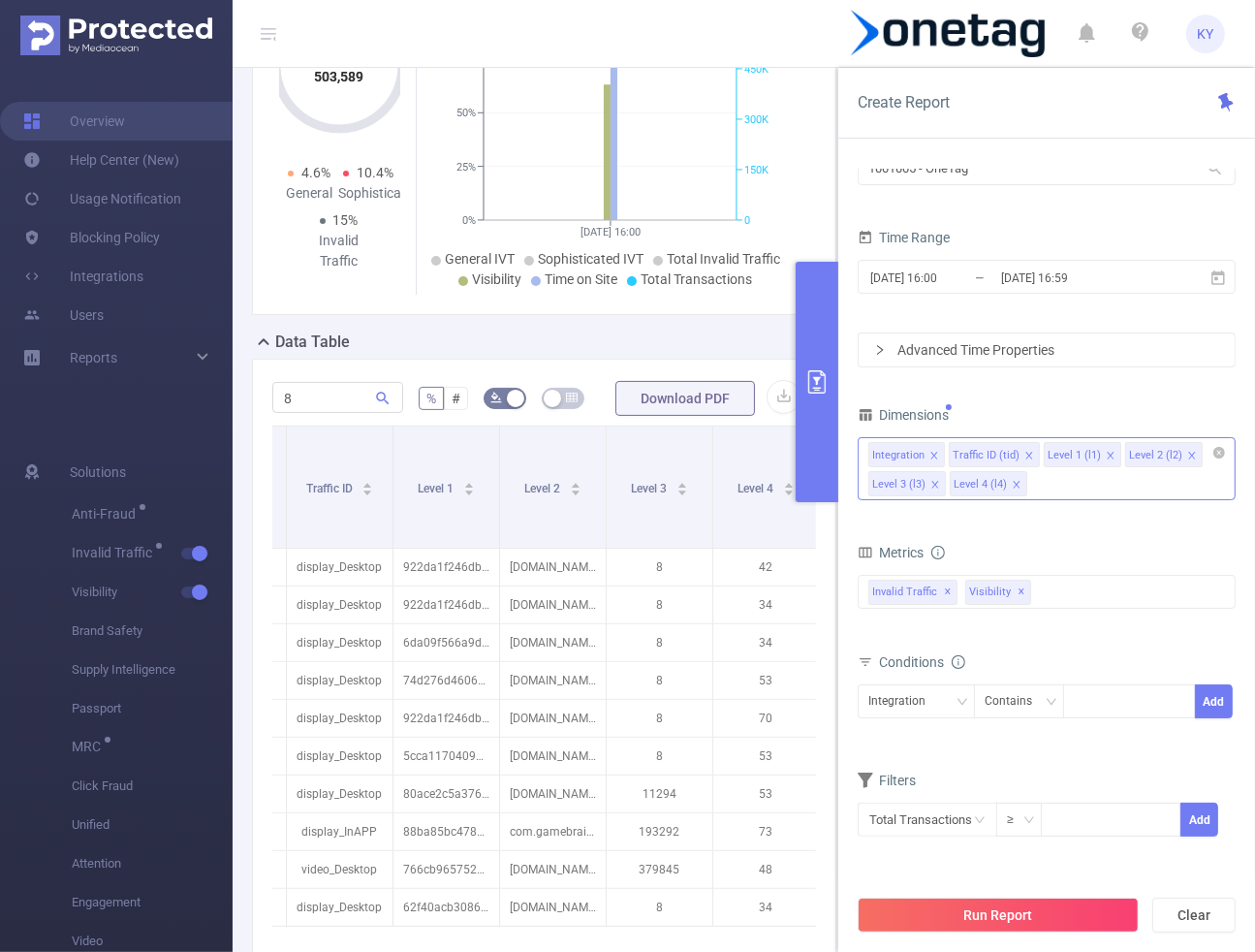
click at [821, 474] on button "primary" at bounding box center [817, 381] width 43 height 241
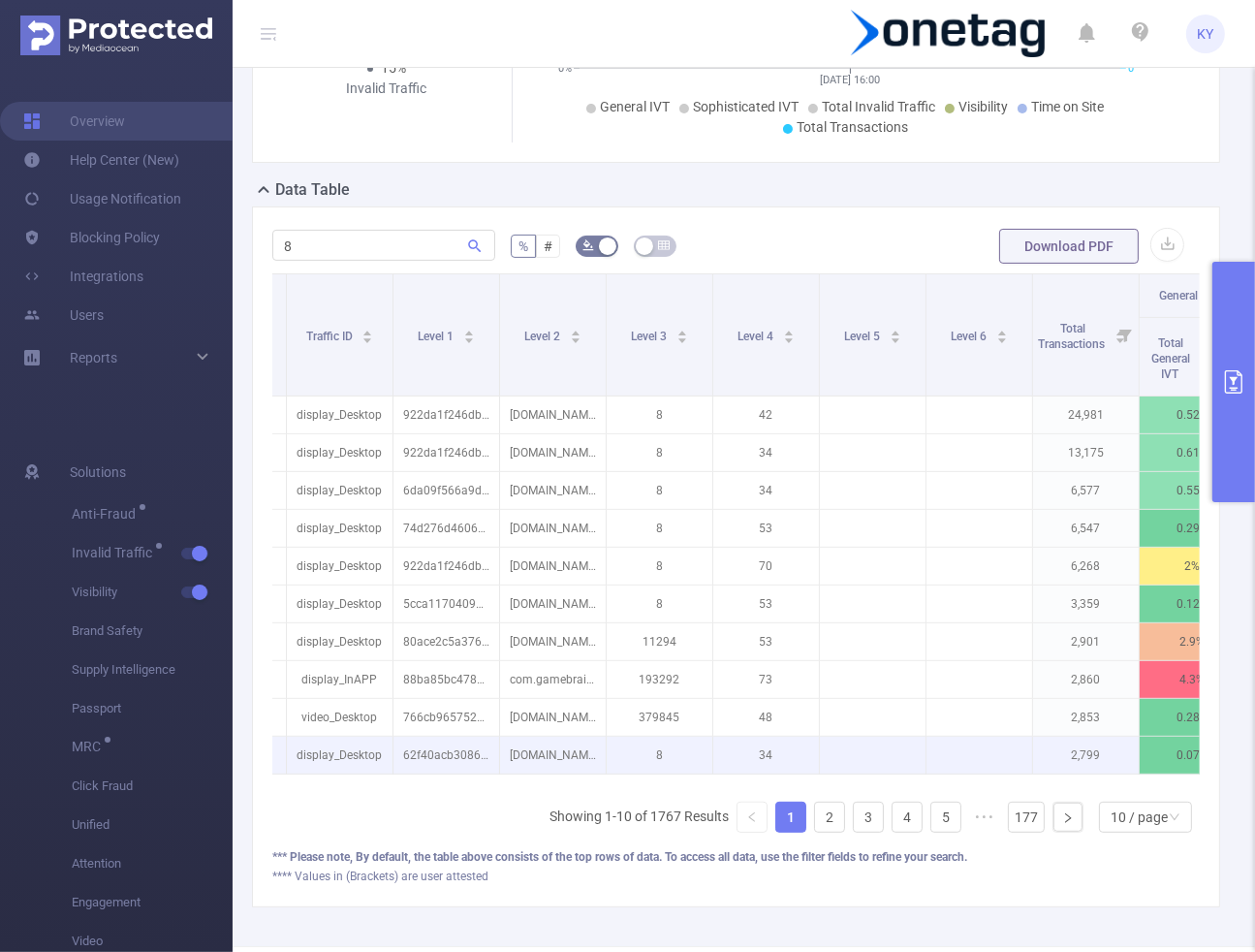
scroll to position [361, 0]
click at [574, 744] on p "[DOMAIN_NAME]" at bounding box center [552, 753] width 105 height 37
click at [573, 744] on p "[DOMAIN_NAME]" at bounding box center [552, 753] width 105 height 37
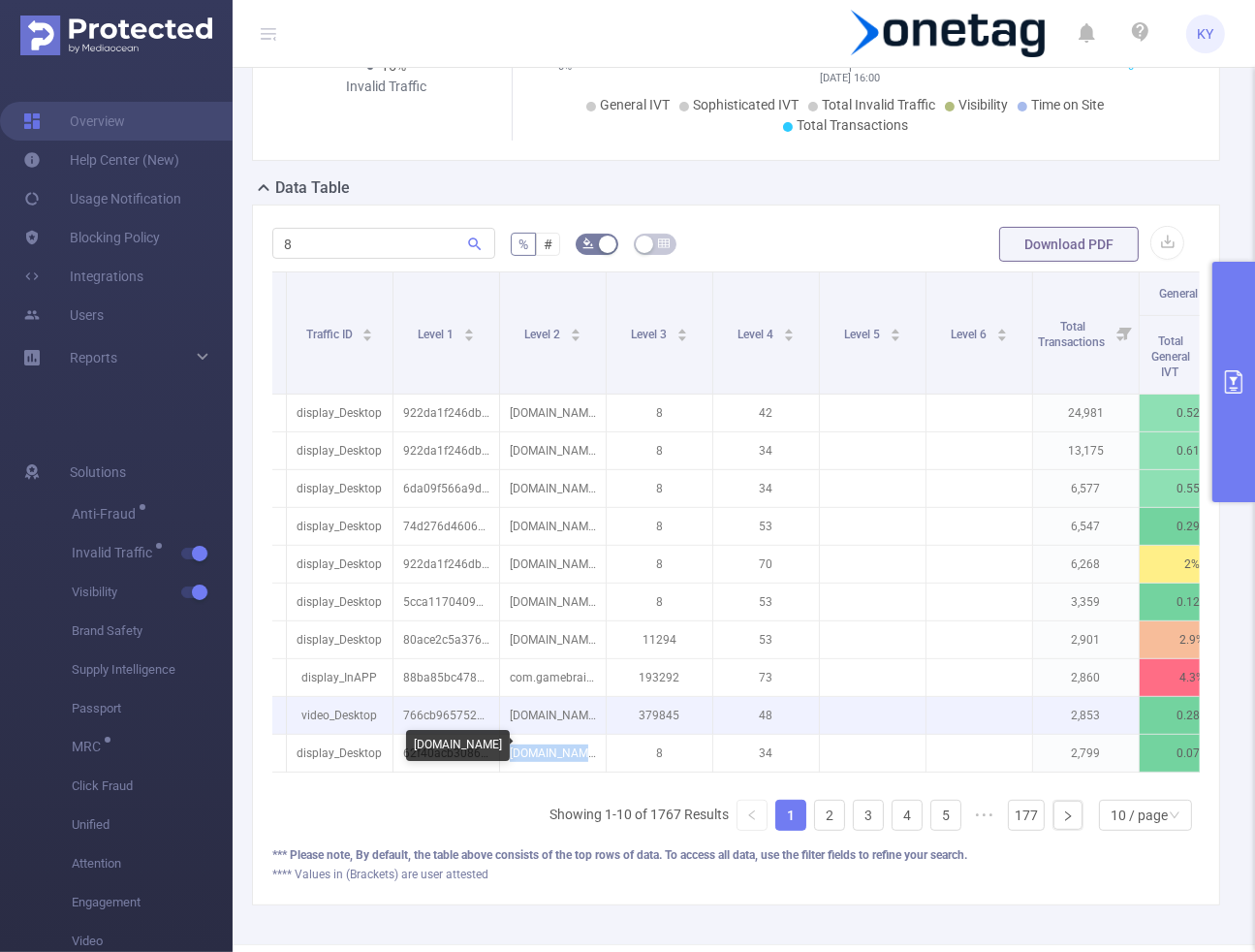
copy p "[DOMAIN_NAME]"
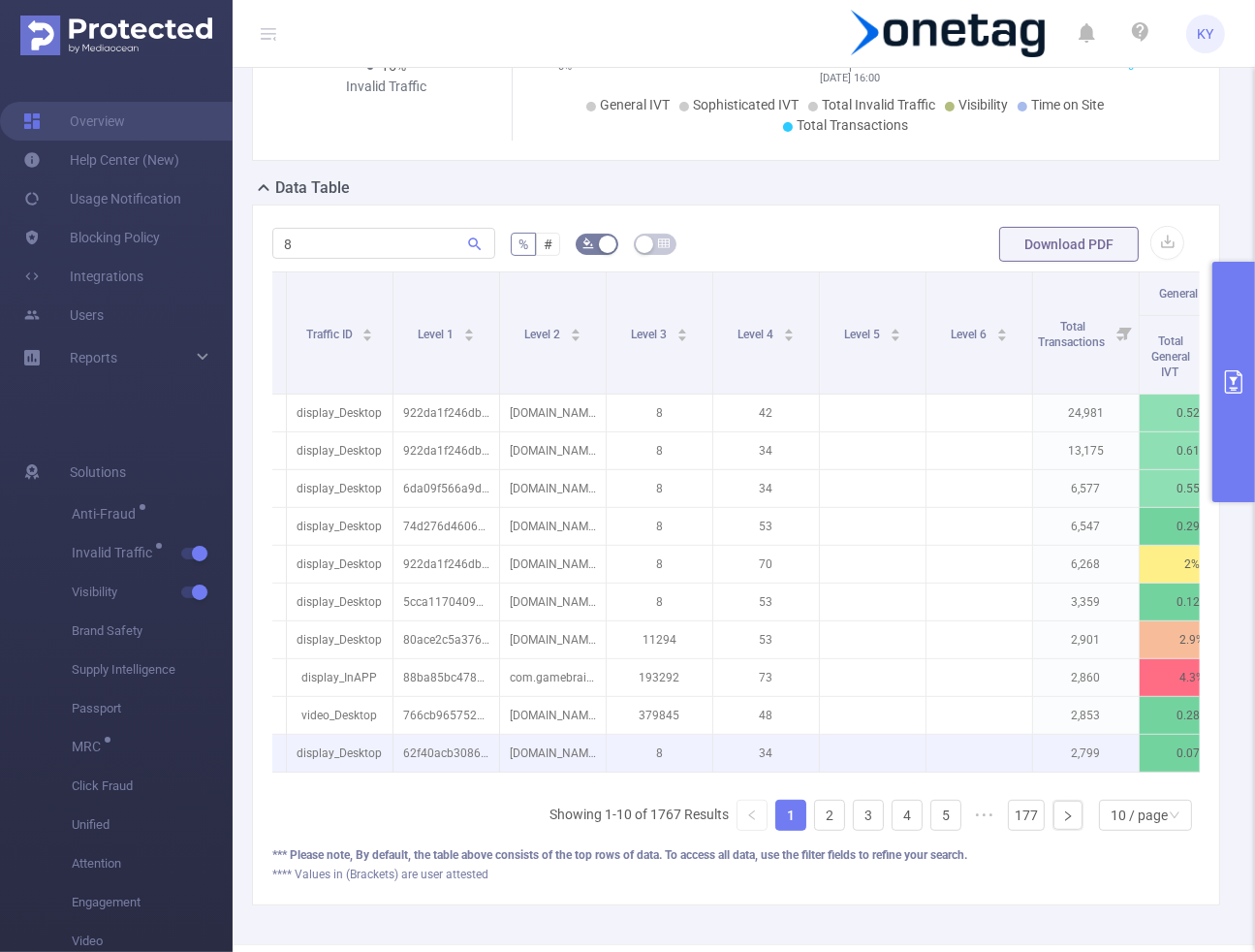
click at [424, 743] on p "62f40acb3086a26" at bounding box center [446, 753] width 105 height 37
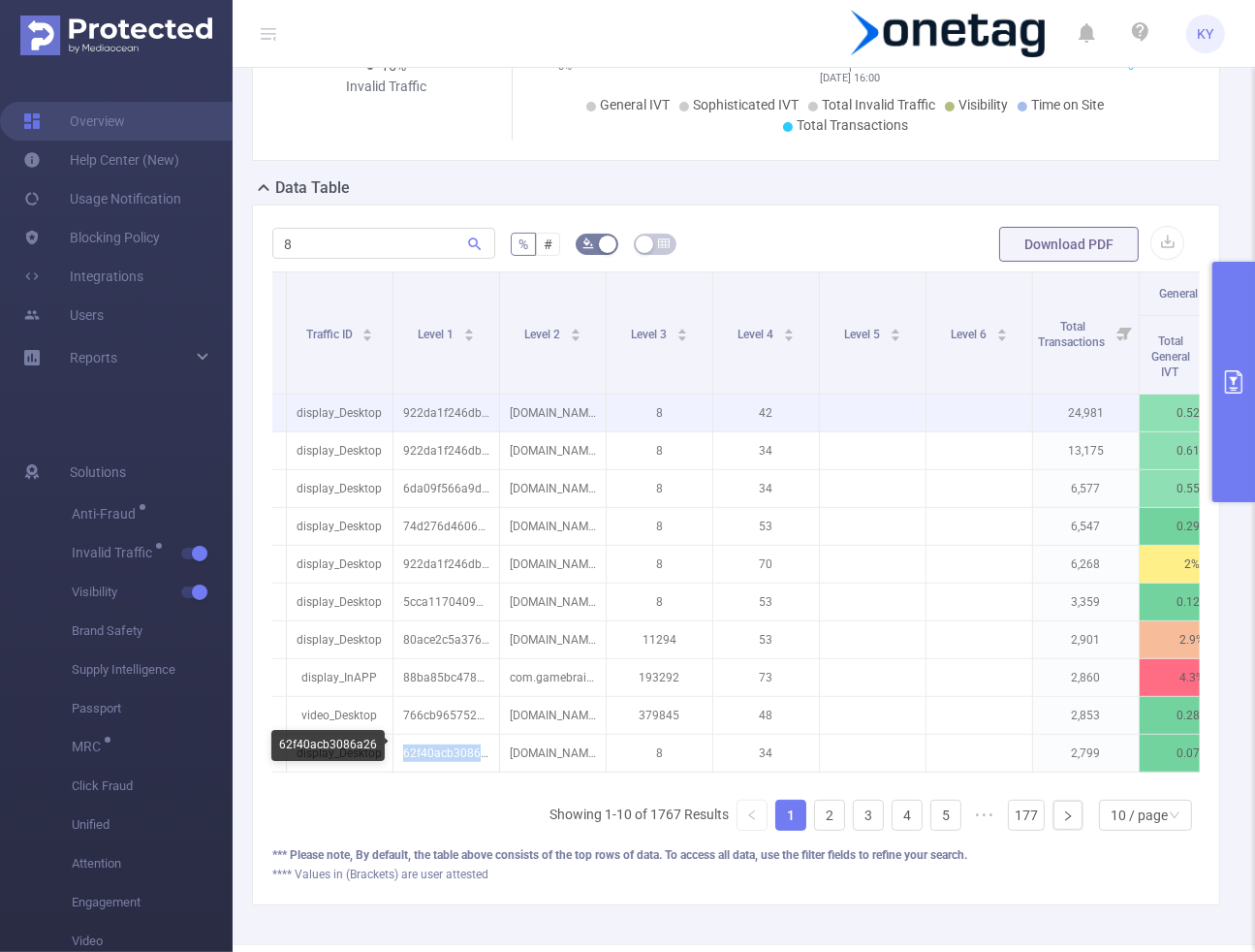
copy p "62f40acb3086a26"
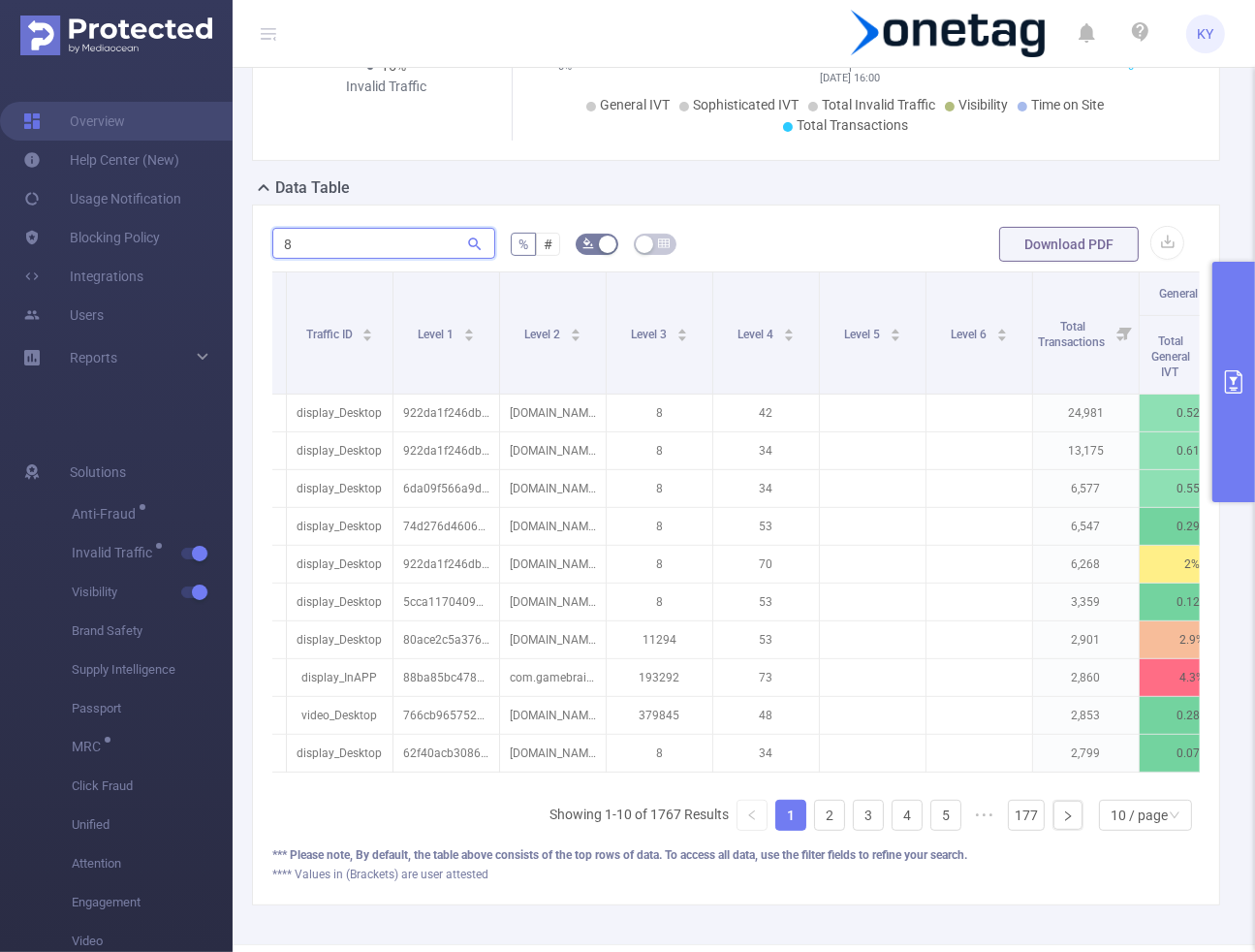
click at [373, 238] on input "8" at bounding box center [383, 244] width 223 height 31
paste input "62f40acb3086a26"
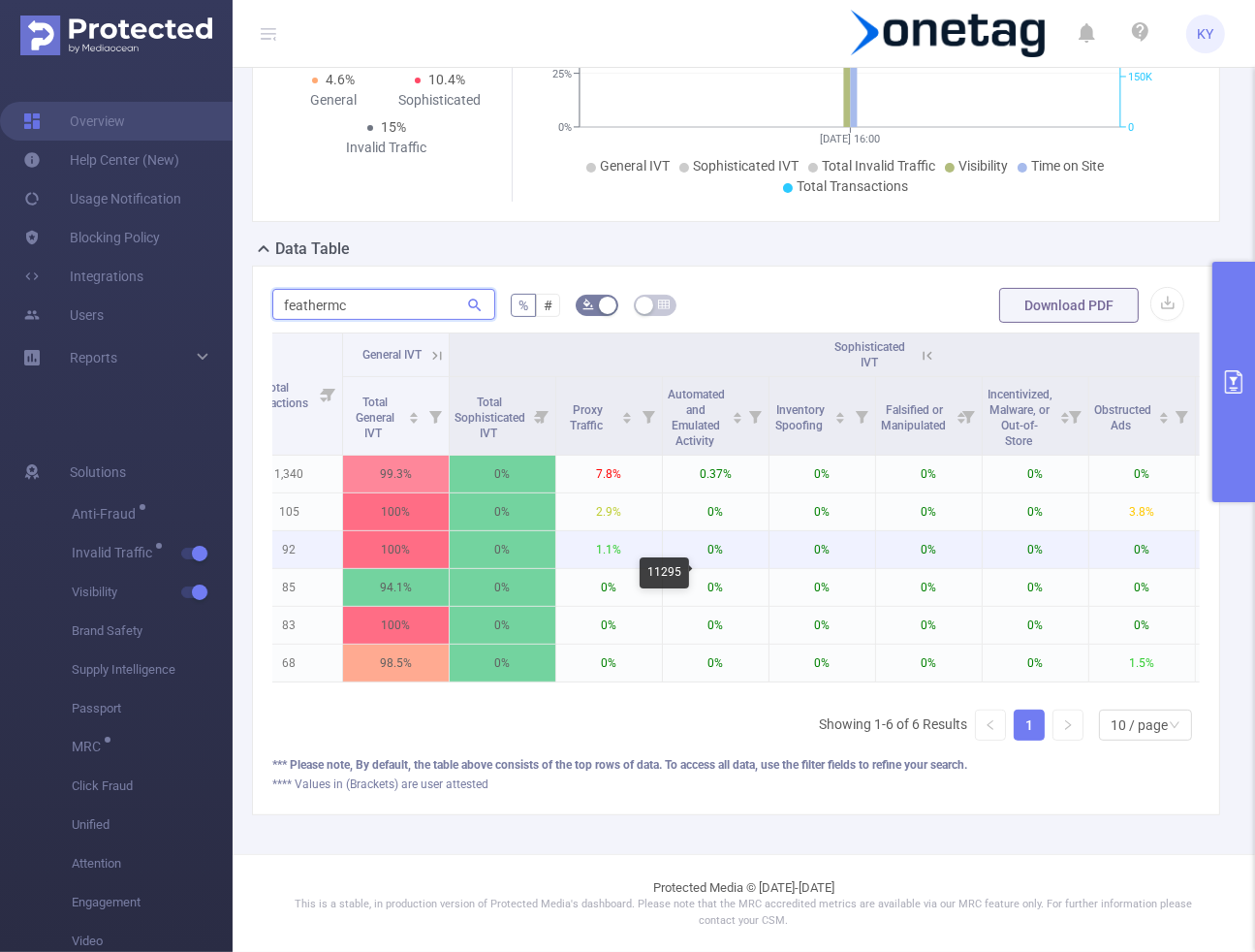
scroll to position [0, 931]
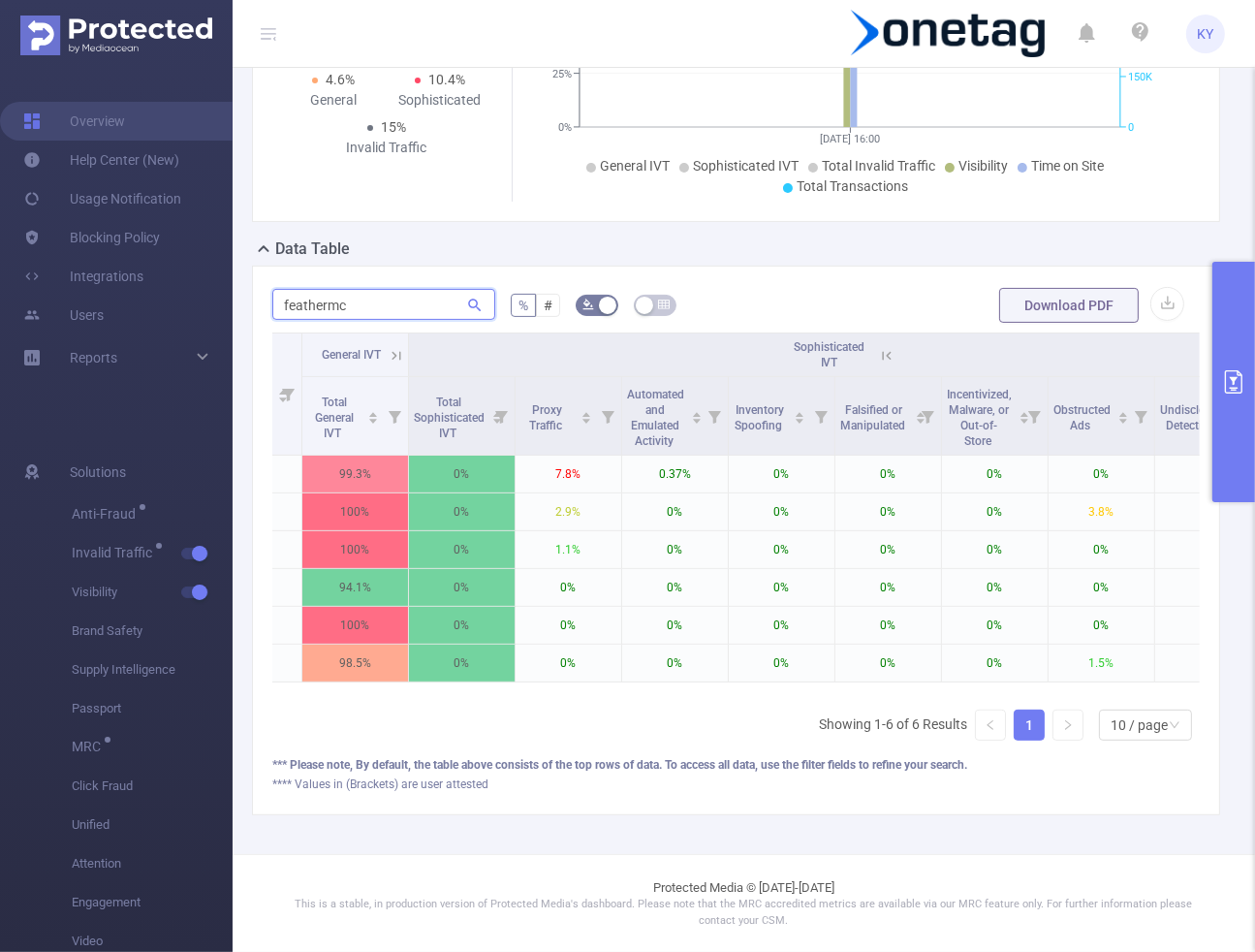
type input "feathermc"
click at [398, 347] on icon at bounding box center [397, 356] width 18 height 18
